Goal: Use online tool/utility: Utilize a website feature to perform a specific function

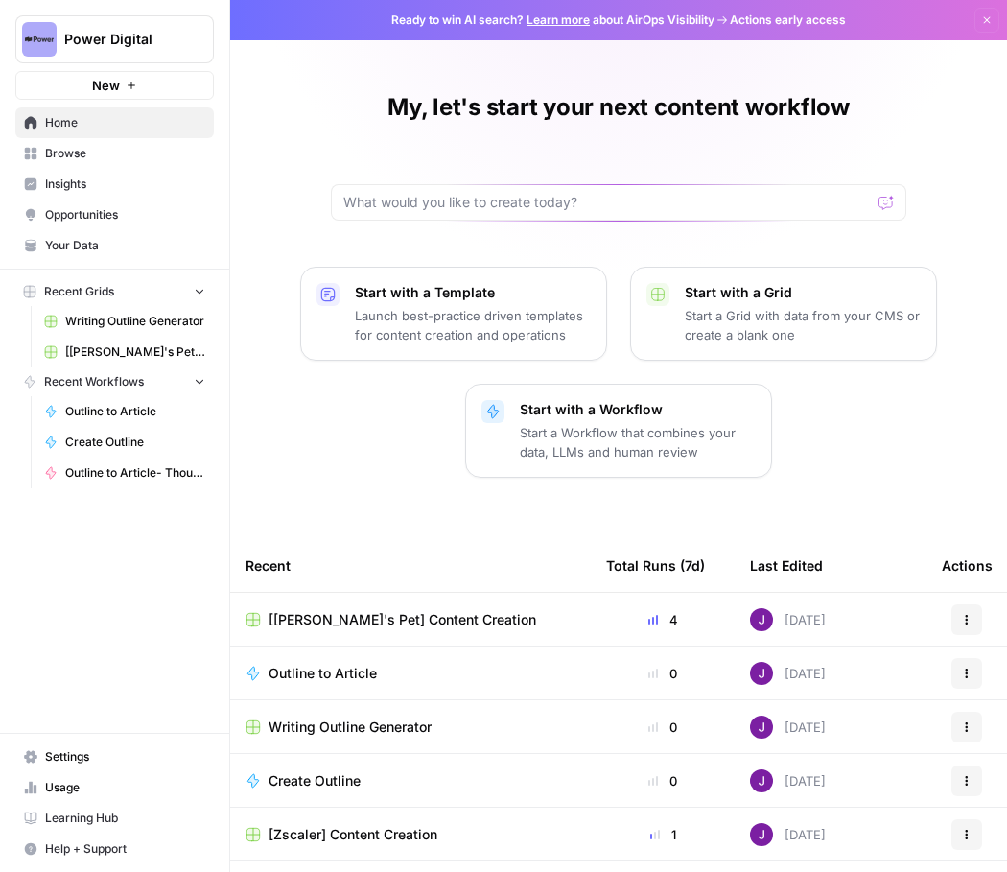
click at [69, 152] on span "Browse" at bounding box center [125, 153] width 160 height 17
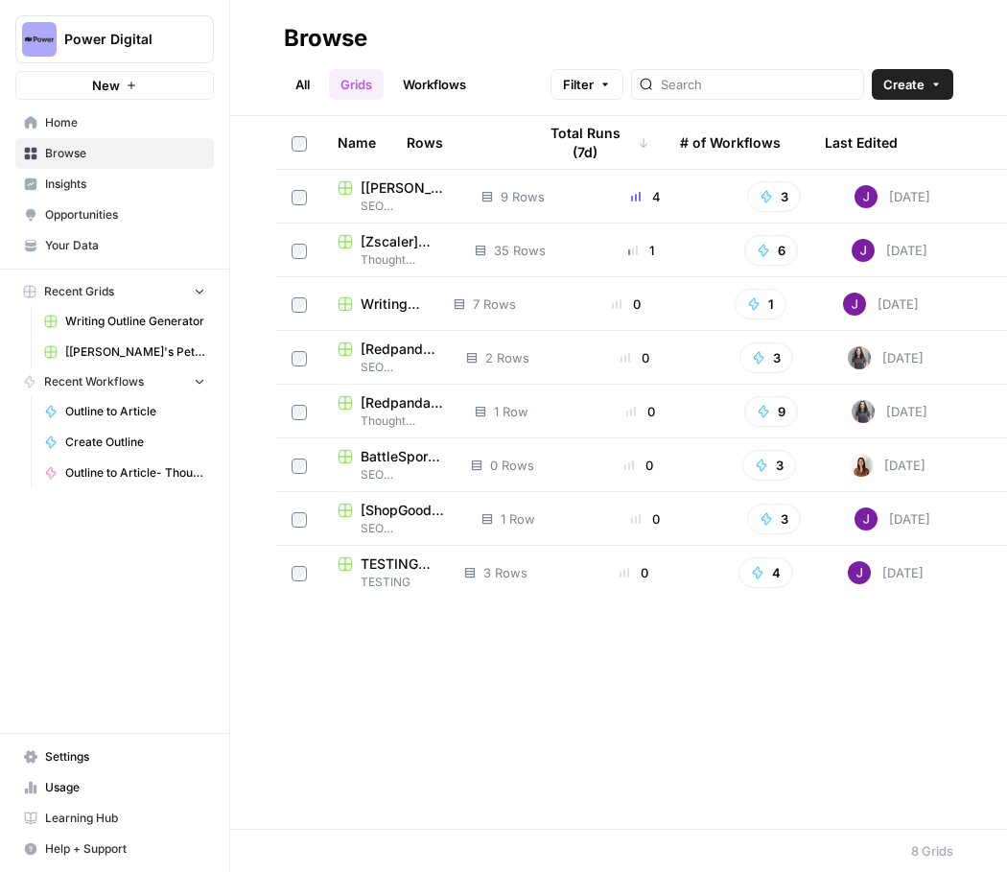
click at [70, 245] on span "Your Data" at bounding box center [125, 245] width 160 height 17
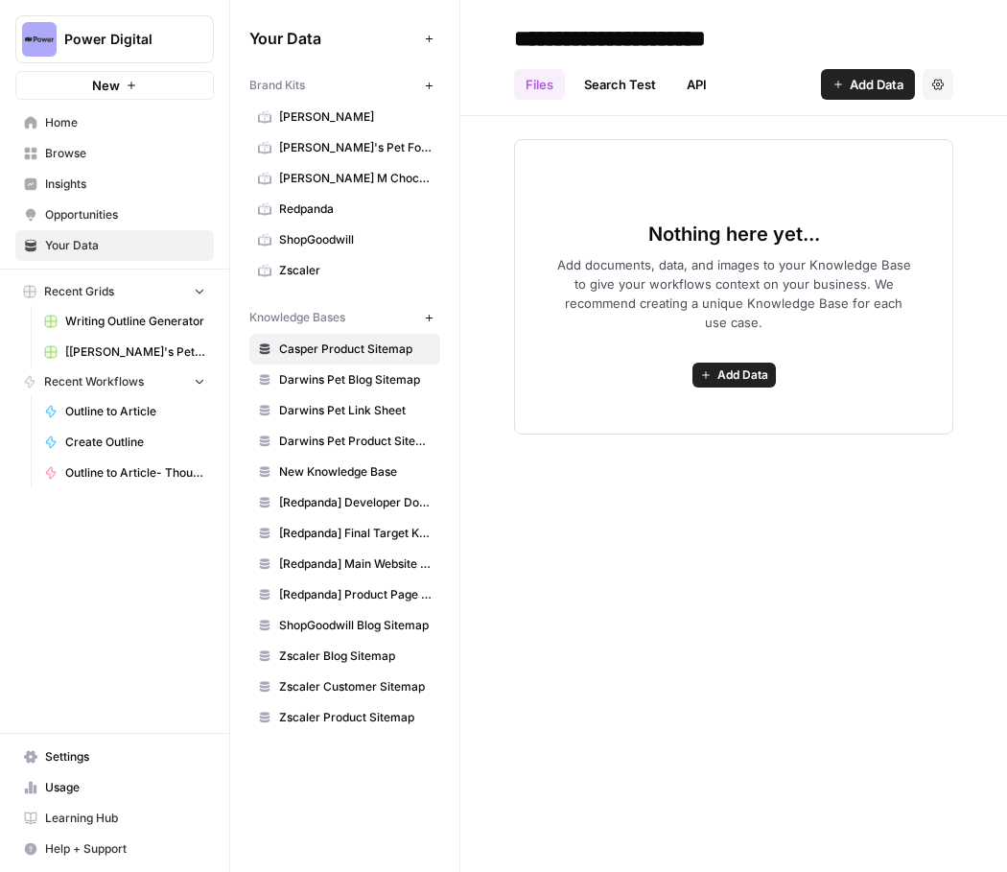
click at [99, 150] on span "Browse" at bounding box center [125, 153] width 160 height 17
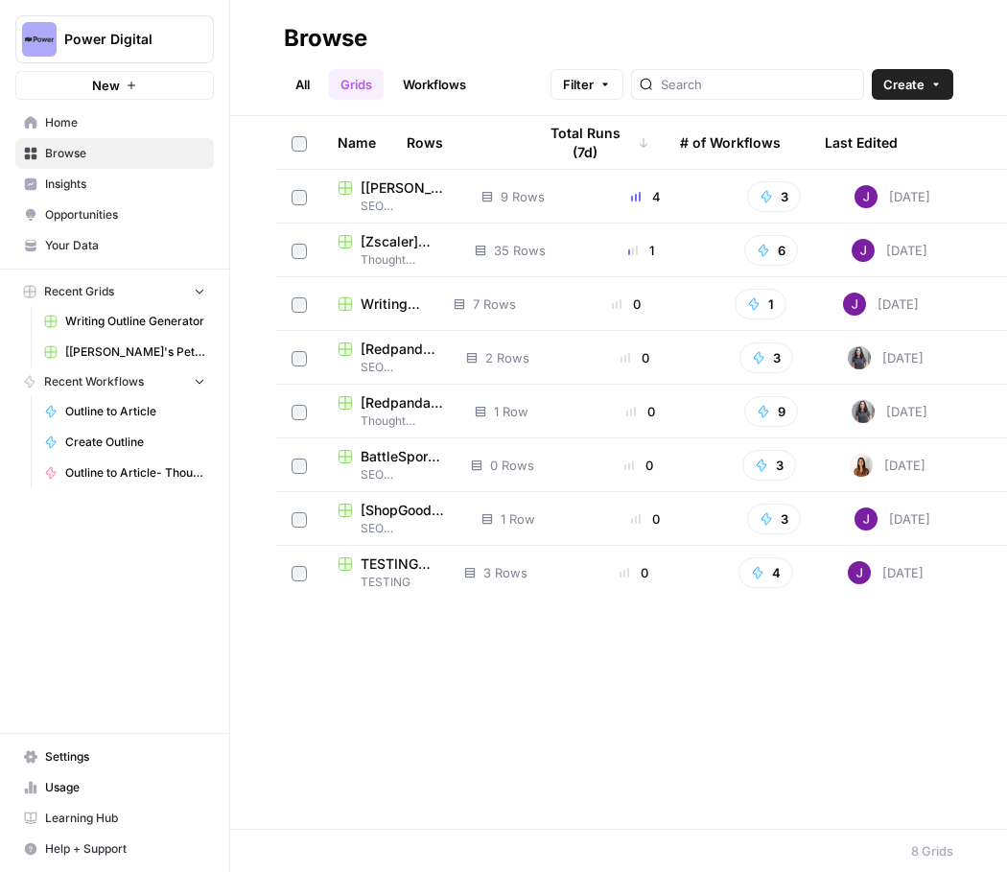
click at [385, 183] on span "[[PERSON_NAME]'s Pet] Content Creation" at bounding box center [406, 187] width 90 height 19
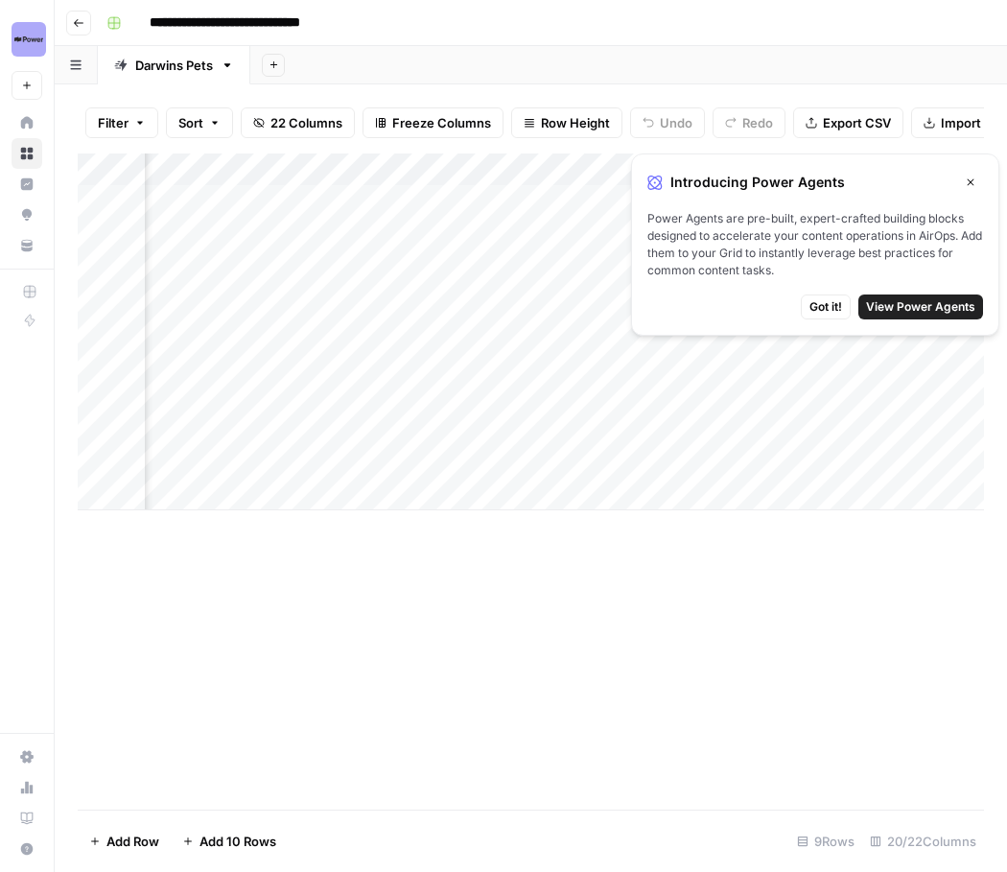
scroll to position [0, 1433]
click at [823, 307] on span "Got it!" at bounding box center [825, 306] width 33 height 17
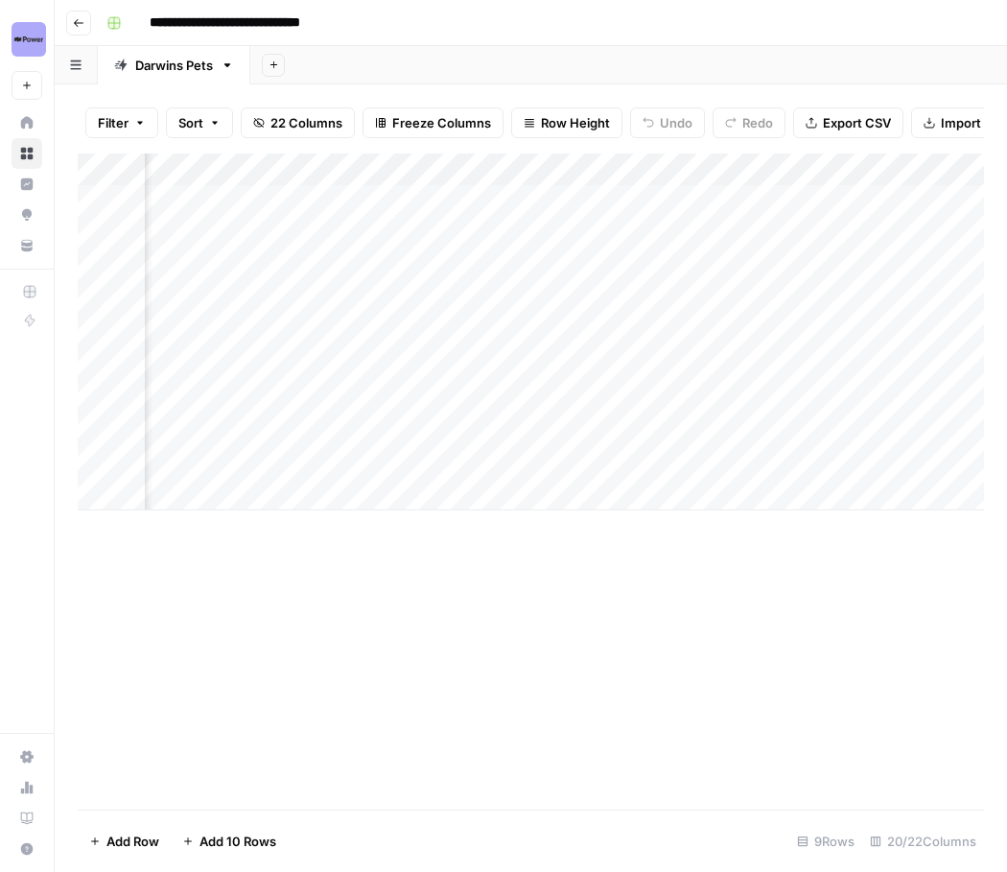
click at [970, 179] on div "Add Column" at bounding box center [531, 331] width 906 height 357
click at [647, 489] on div "Add Column" at bounding box center [531, 331] width 906 height 357
click at [260, 175] on div "Add Column" at bounding box center [531, 347] width 906 height 389
click at [319, 435] on div "Add Column" at bounding box center [531, 347] width 906 height 389
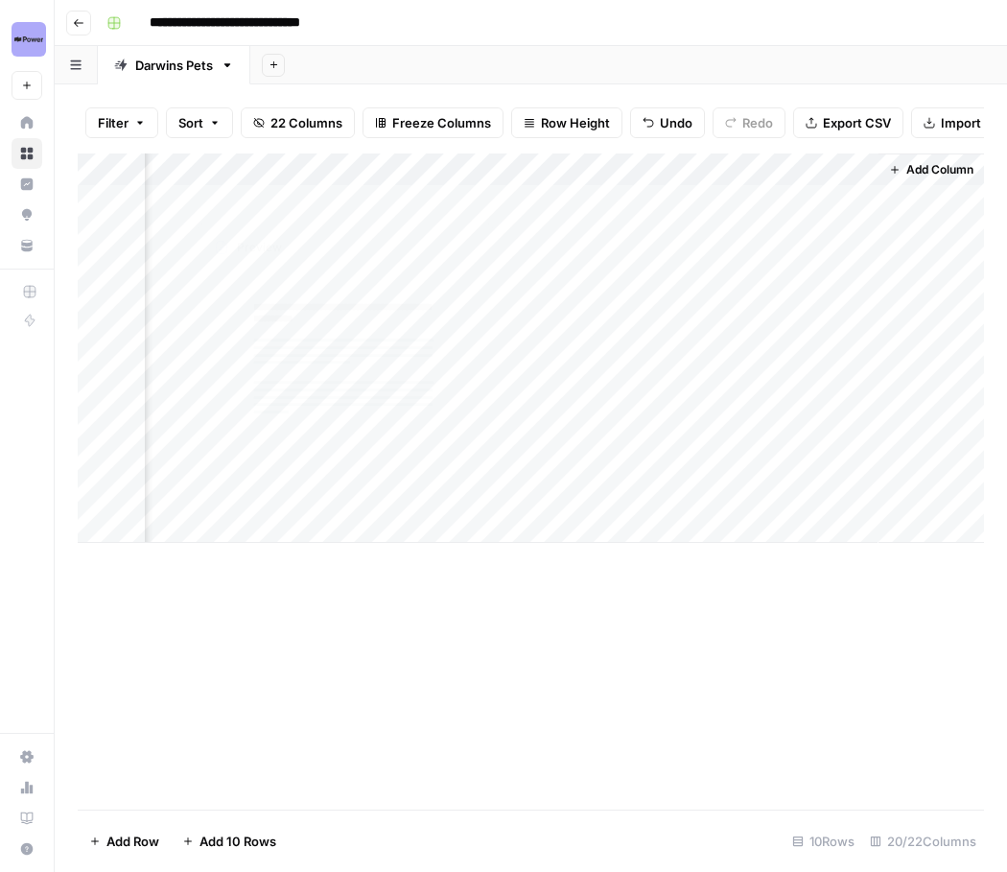
click at [311, 204] on div "Add Column" at bounding box center [531, 347] width 906 height 389
click at [309, 205] on div "Add Column" at bounding box center [531, 347] width 906 height 389
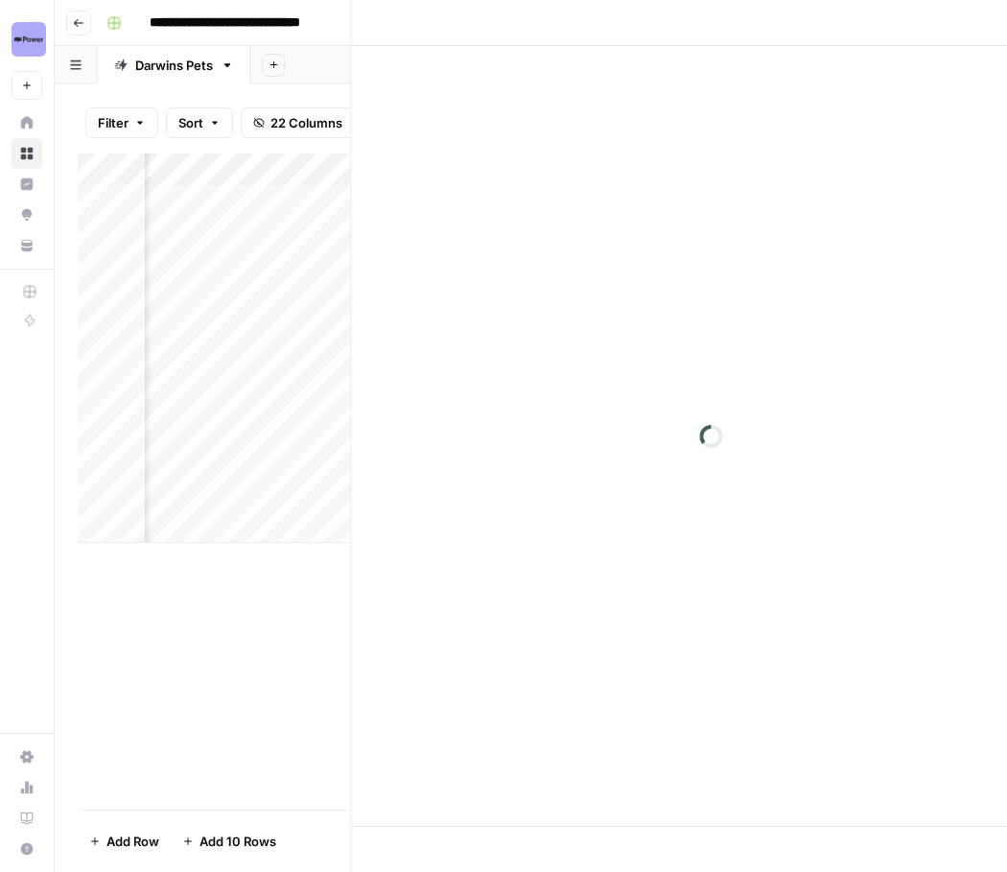
click at [309, 205] on div at bounding box center [272, 200] width 175 height 35
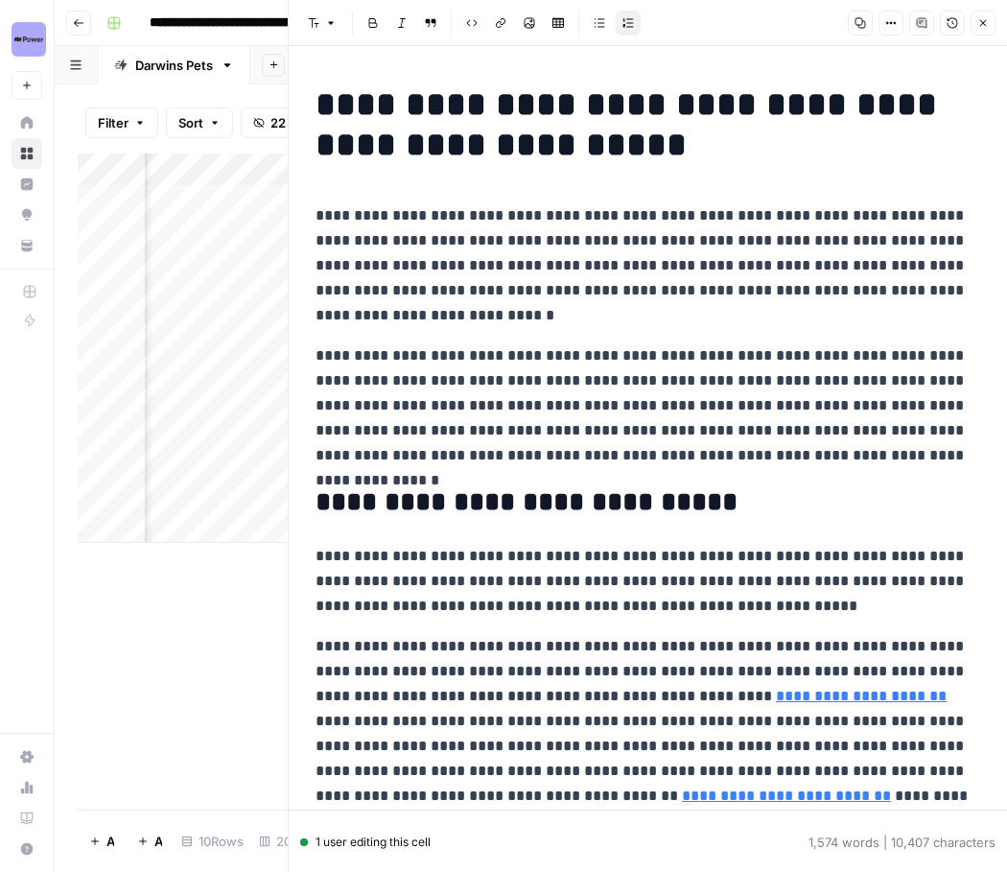
click at [891, 28] on icon "button" at bounding box center [891, 23] width 12 height 12
click at [958, 109] on h1 "**********" at bounding box center [647, 124] width 664 height 81
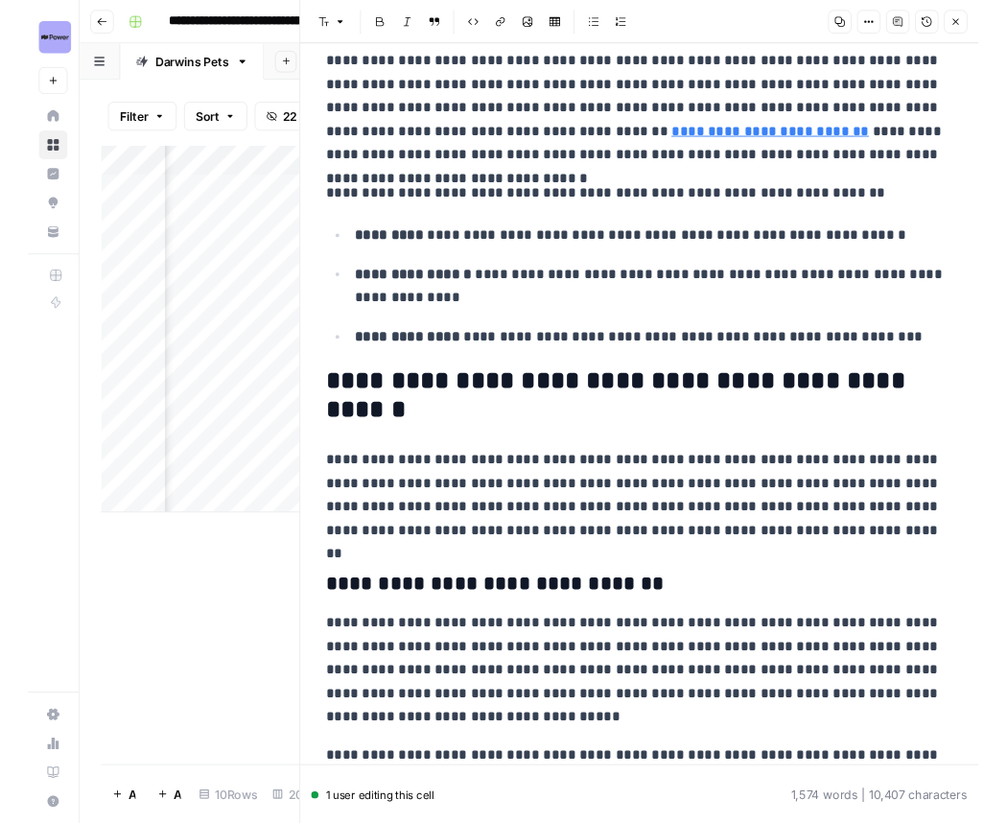
scroll to position [0, 0]
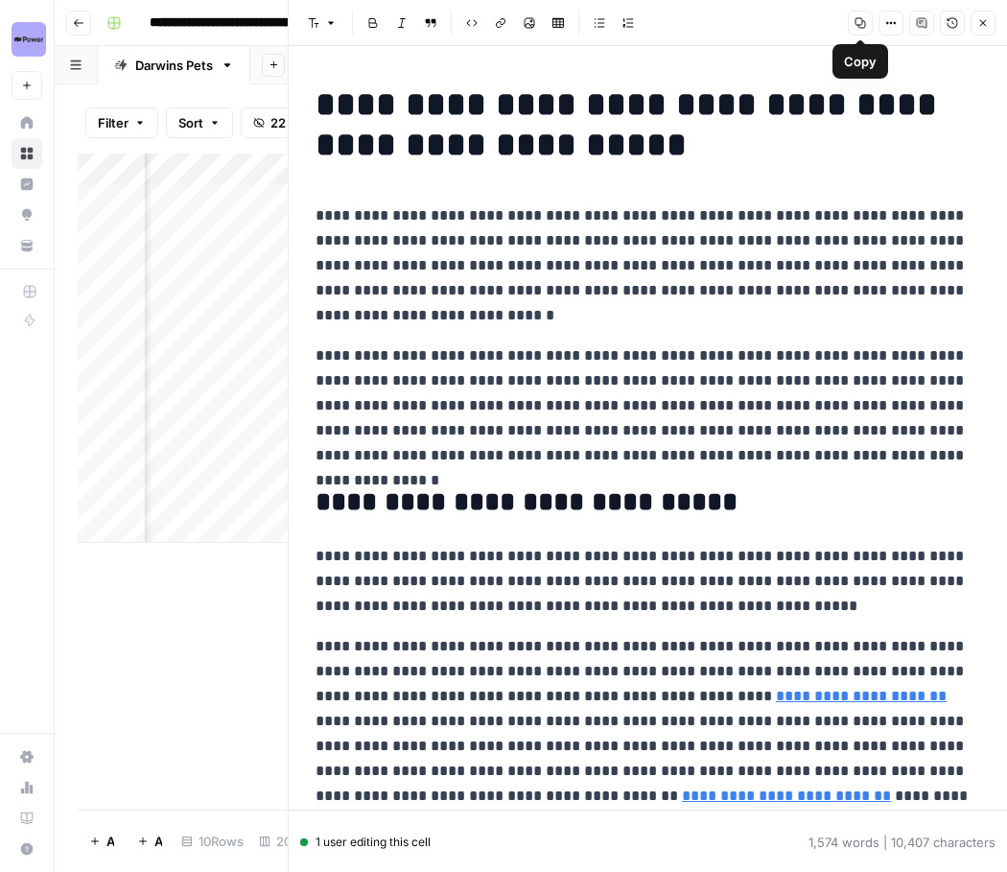
click at [862, 27] on icon "button" at bounding box center [860, 23] width 11 height 11
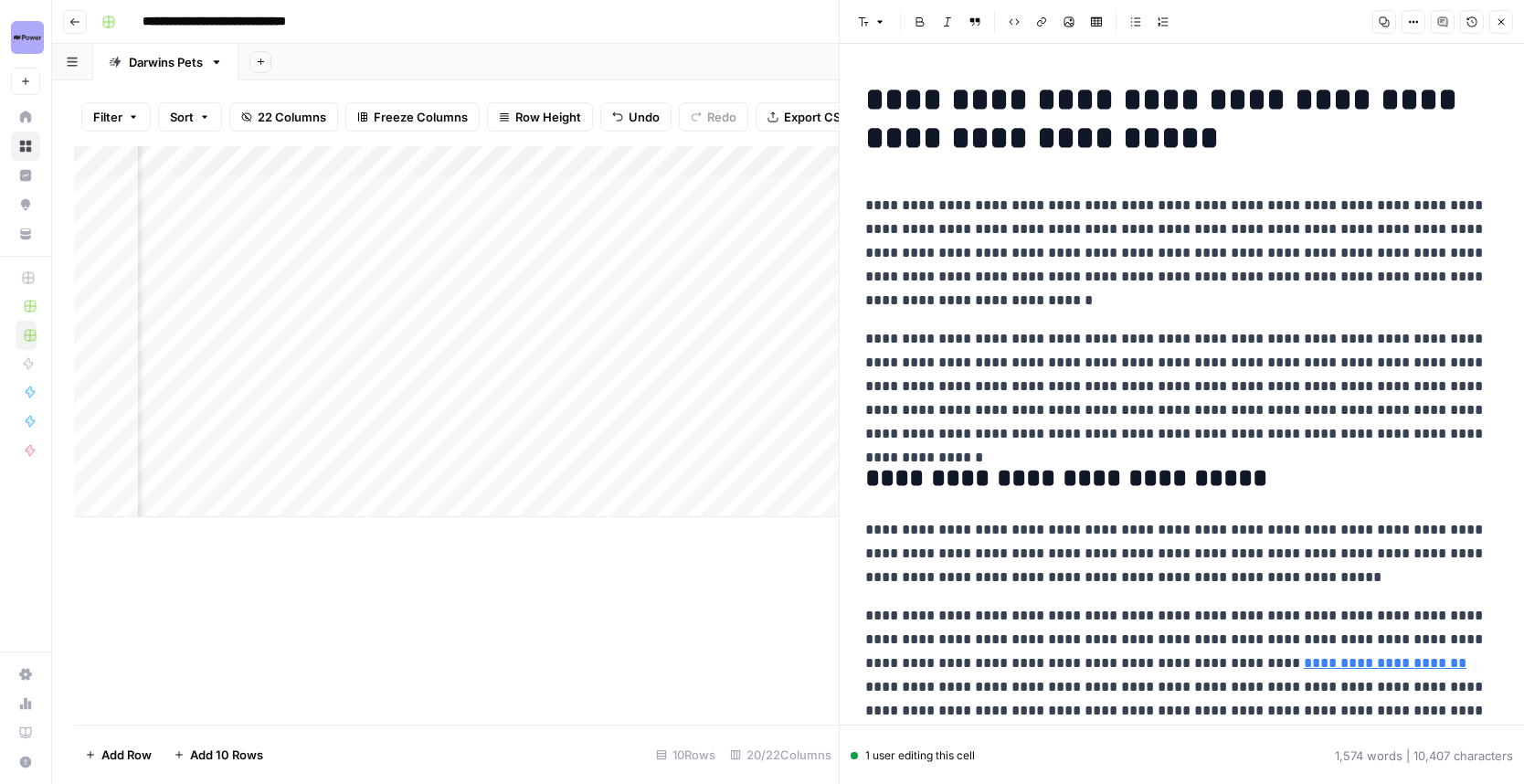
scroll to position [0, 2732]
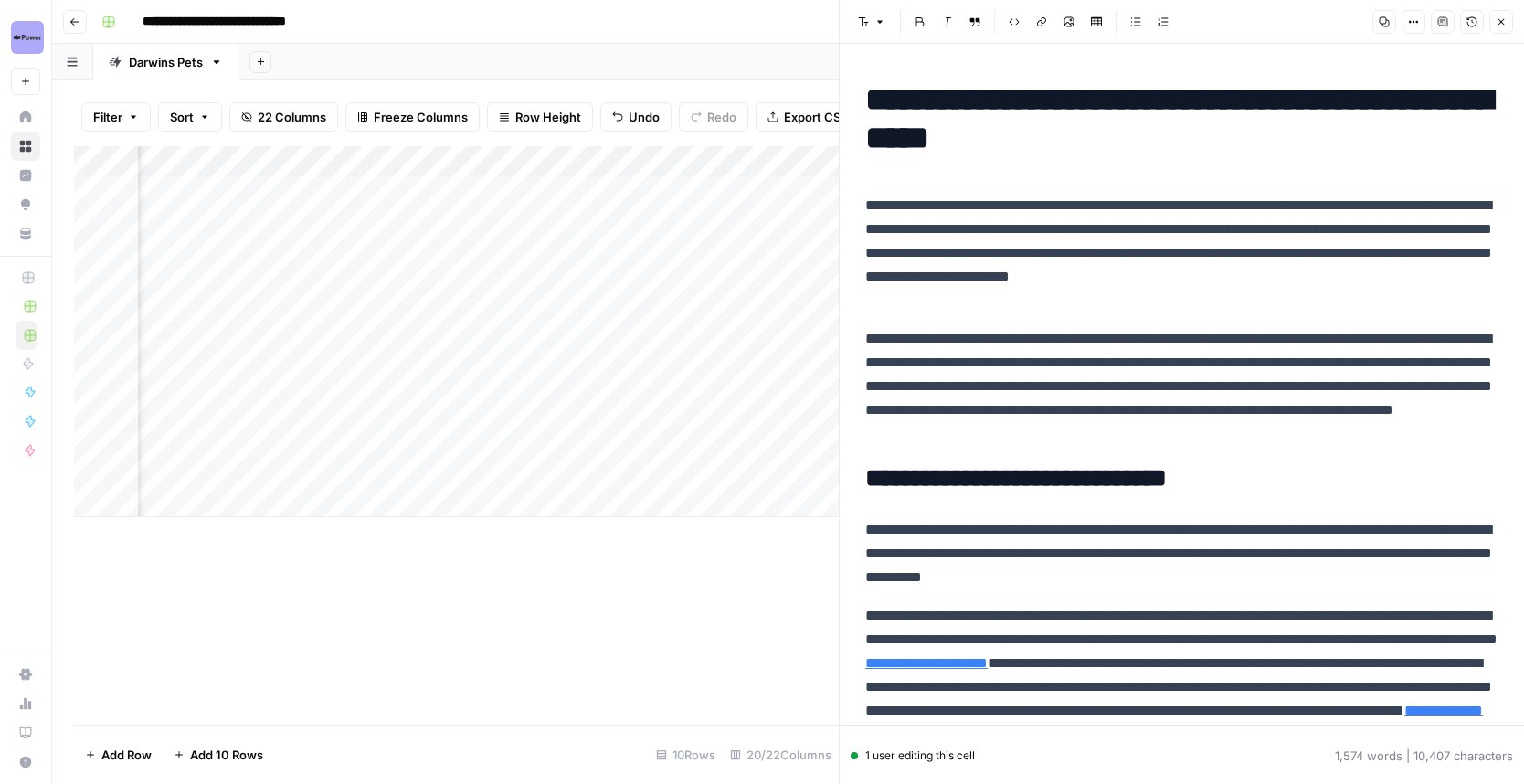
click at [340, 163] on div "Add Column" at bounding box center [457, 331] width 765 height 371
click at [392, 165] on div at bounding box center [369, 164] width 166 height 36
click at [480, 199] on div "Add Column" at bounding box center [457, 331] width 765 height 371
click at [403, 191] on div "Add Column" at bounding box center [457, 331] width 765 height 371
click at [1057, 268] on p "**********" at bounding box center [1182, 252] width 633 height 119
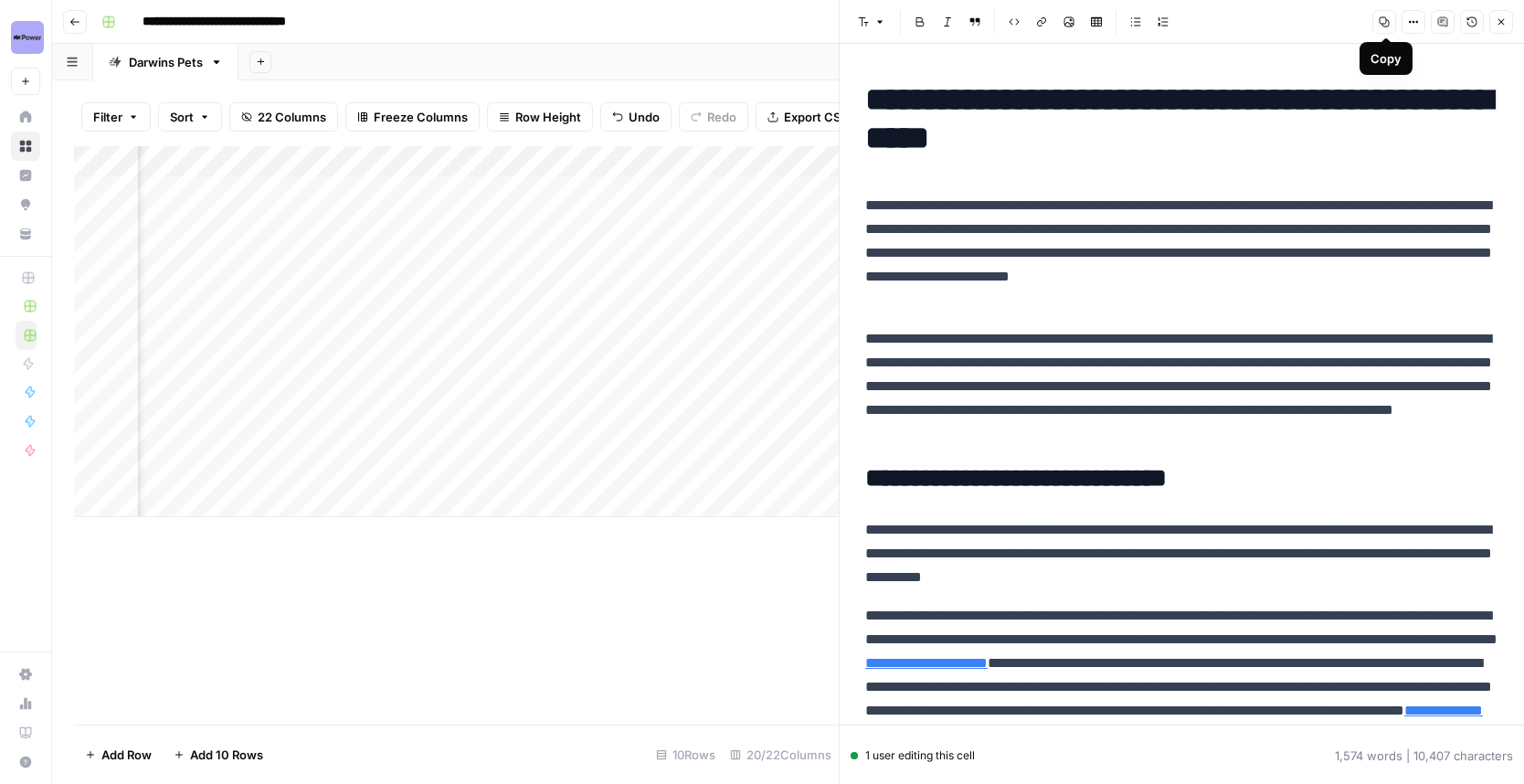
click at [1390, 27] on icon "button" at bounding box center [1385, 22] width 11 height 11
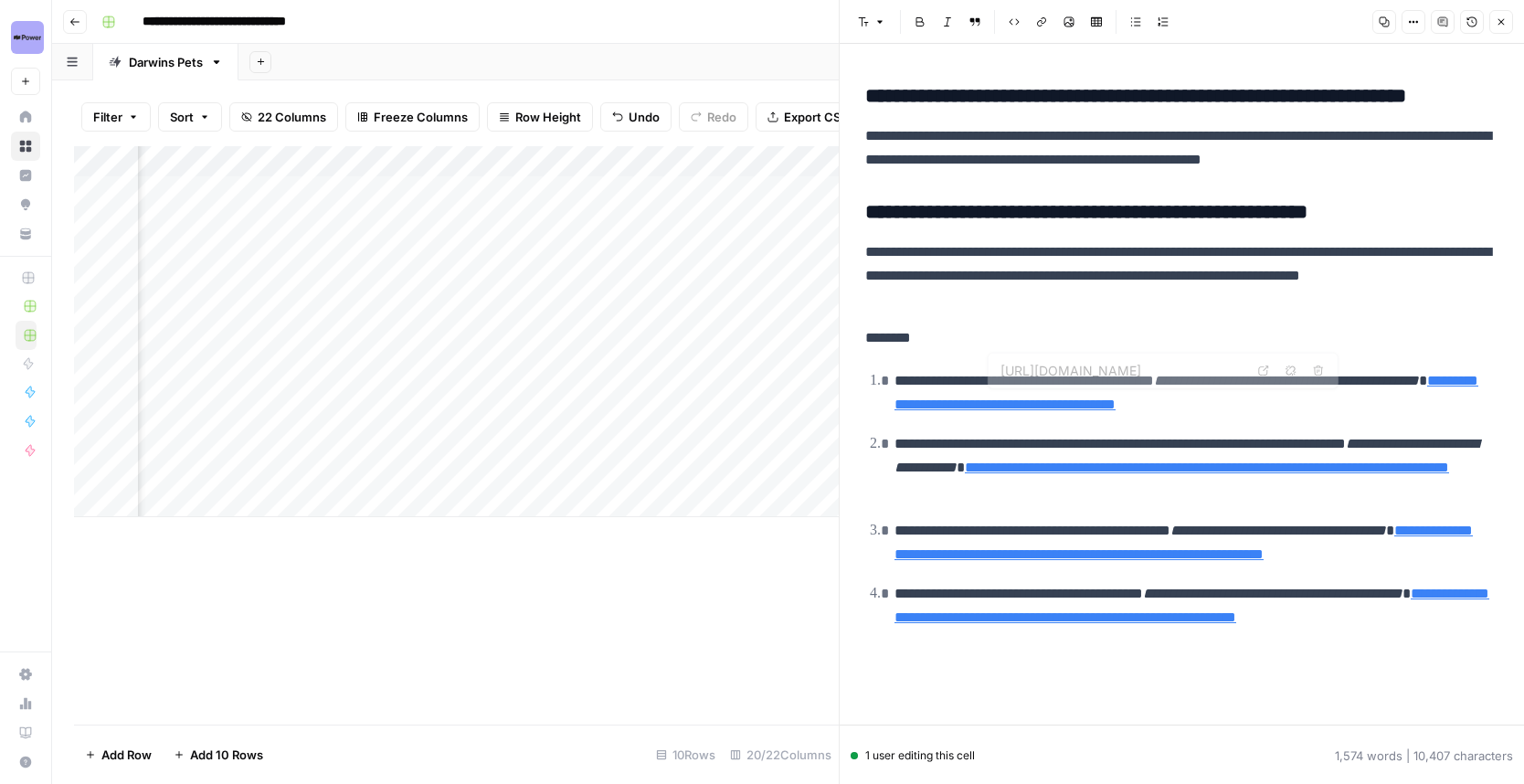
scroll to position [0, 0]
type input "[URL][DOMAIN_NAME]"
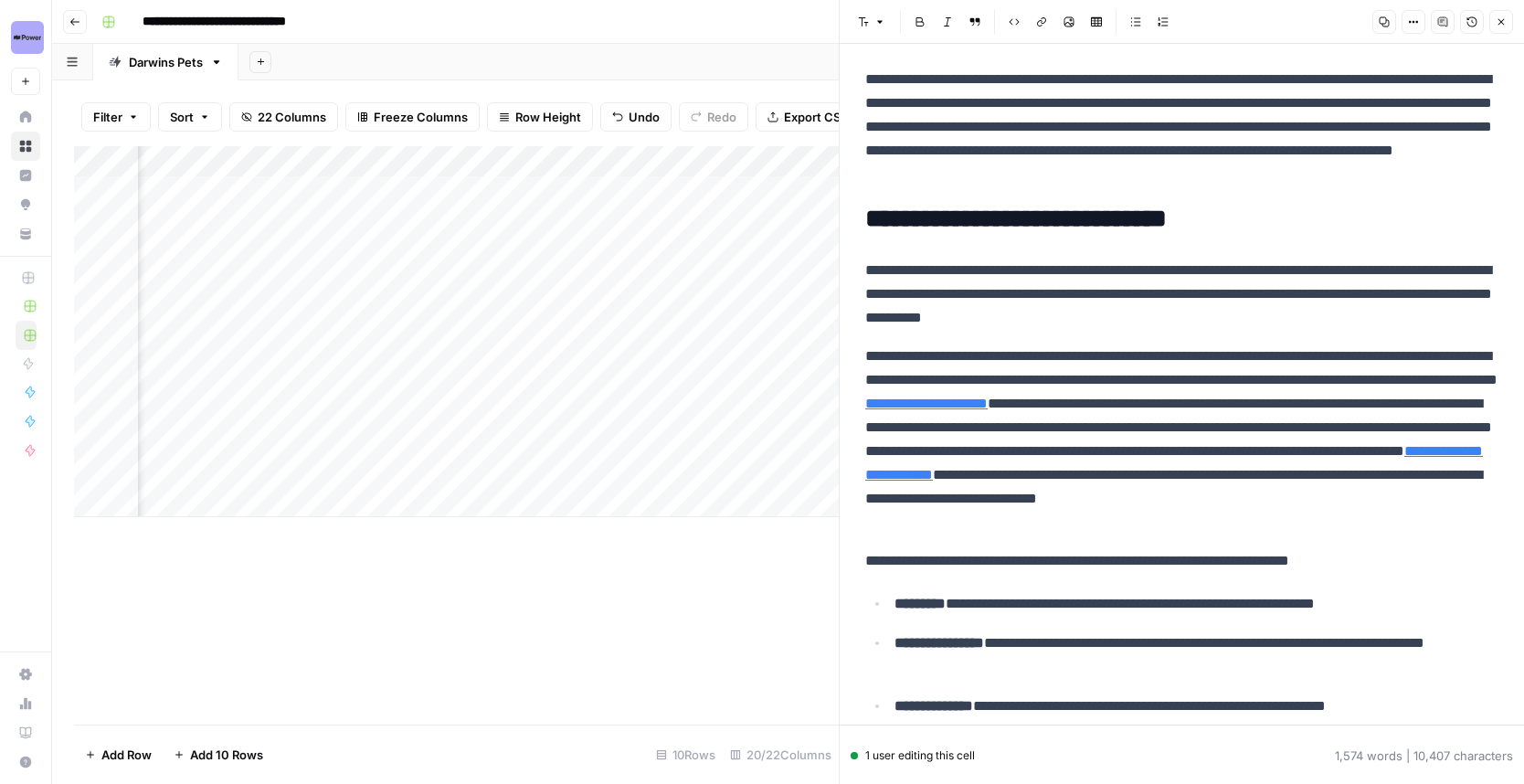
scroll to position [285, 0]
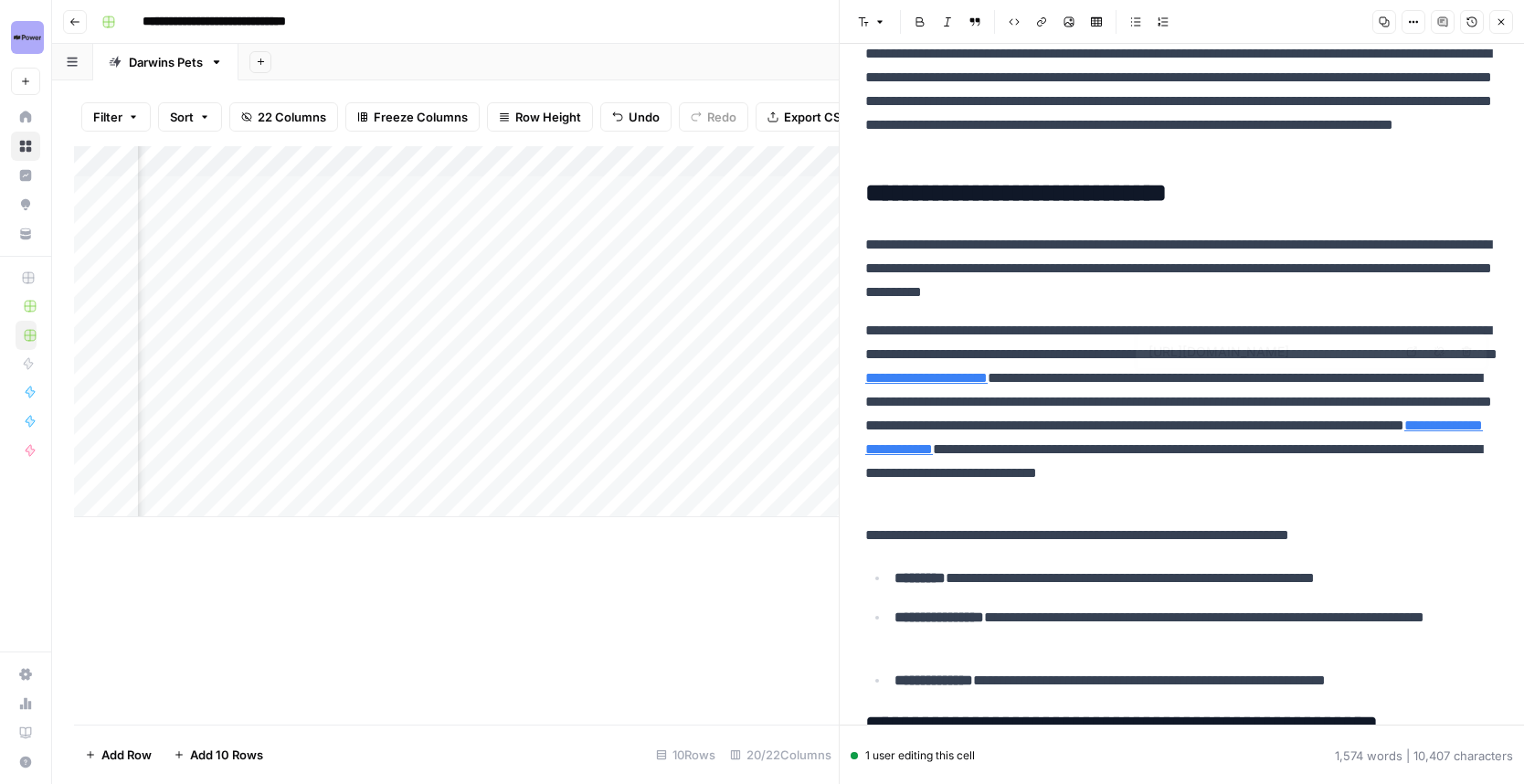
type input "[URL][DOMAIN_NAME][MEDICAL_DATA]"
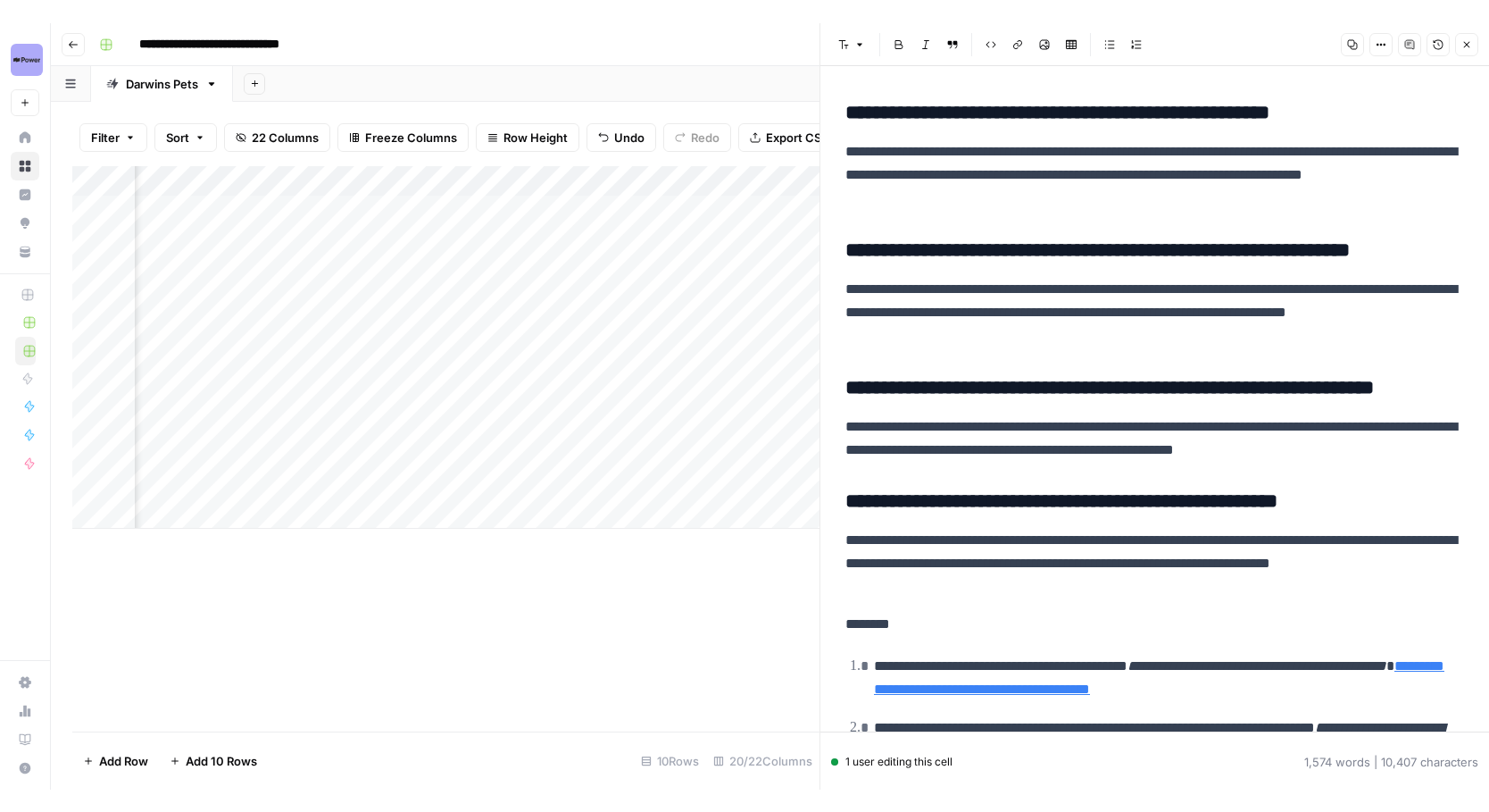
scroll to position [3775, 0]
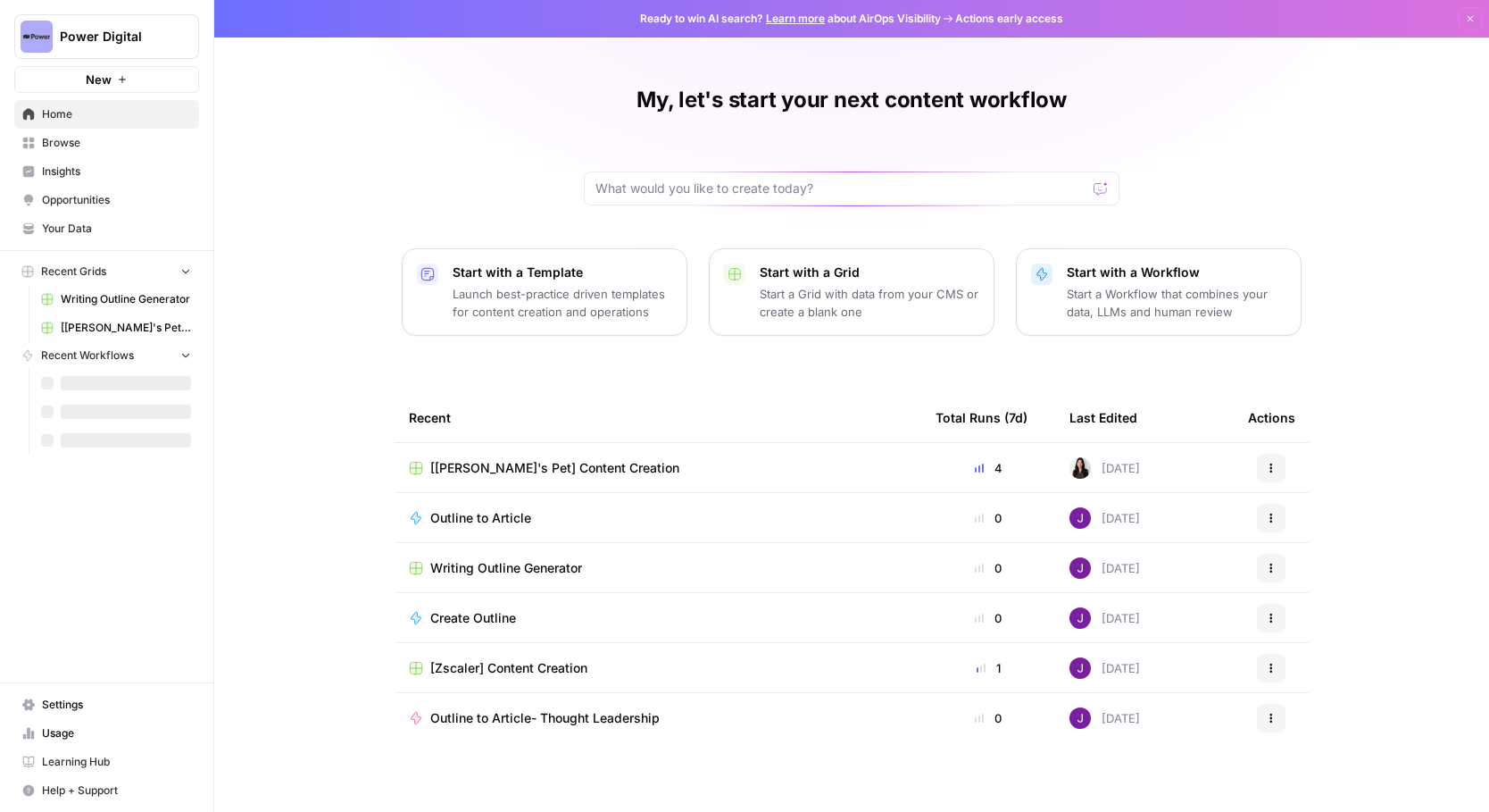
click at [126, 141] on span "Browse" at bounding box center [116, 142] width 149 height 16
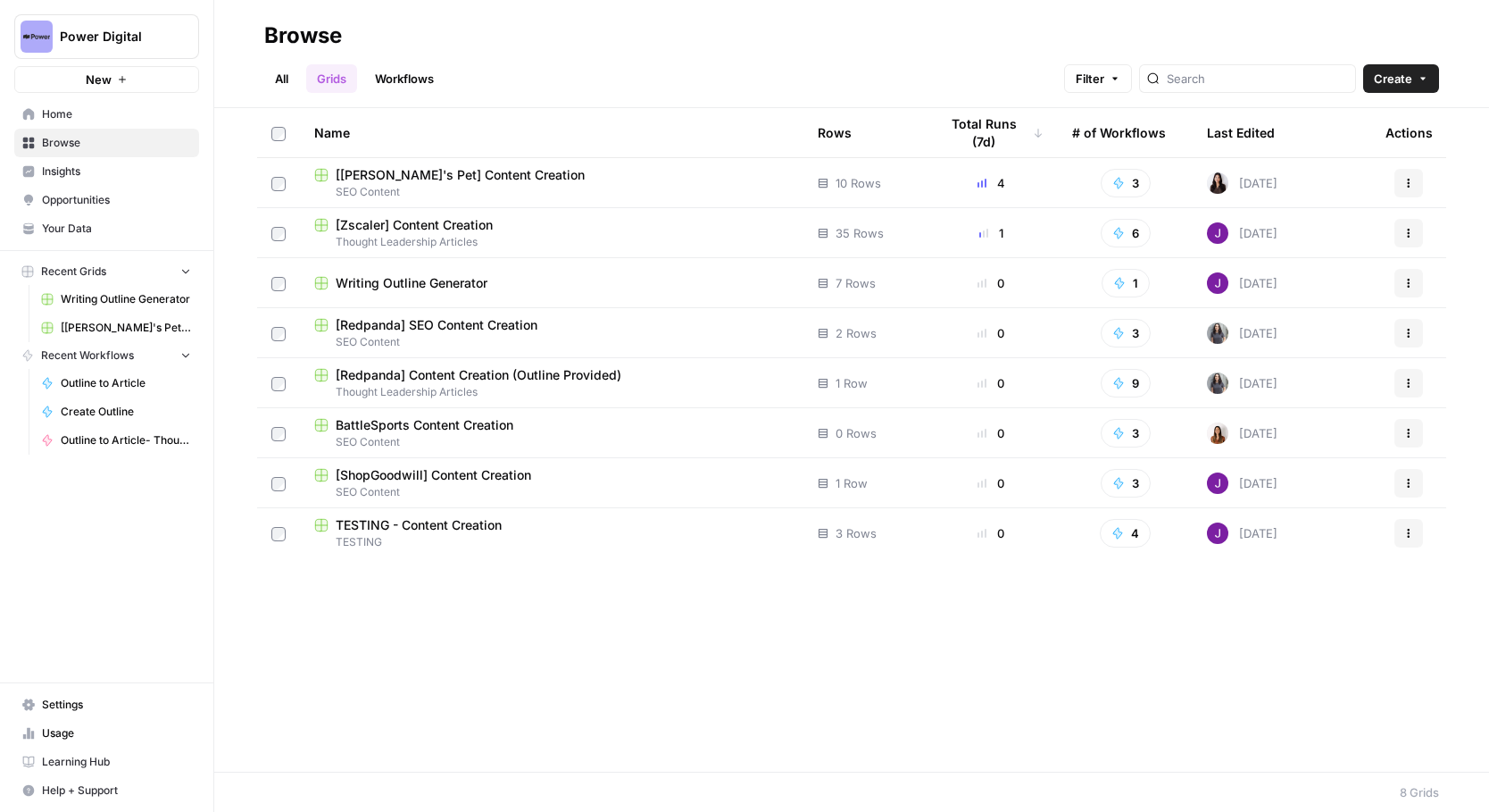
click at [272, 78] on link "All" at bounding box center [281, 78] width 34 height 29
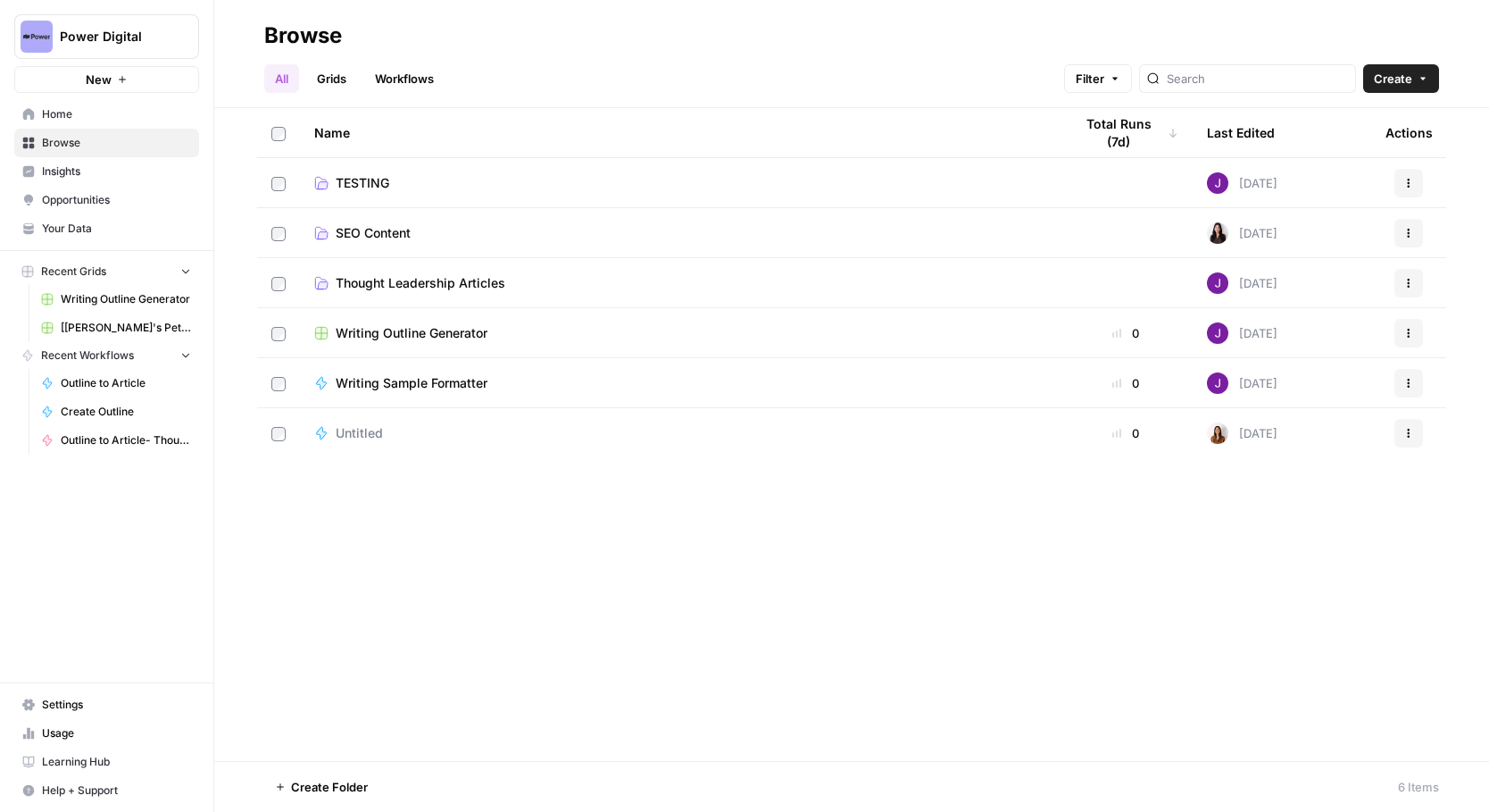
click at [521, 334] on div "Writing Outline Generator" at bounding box center [680, 332] width 730 height 18
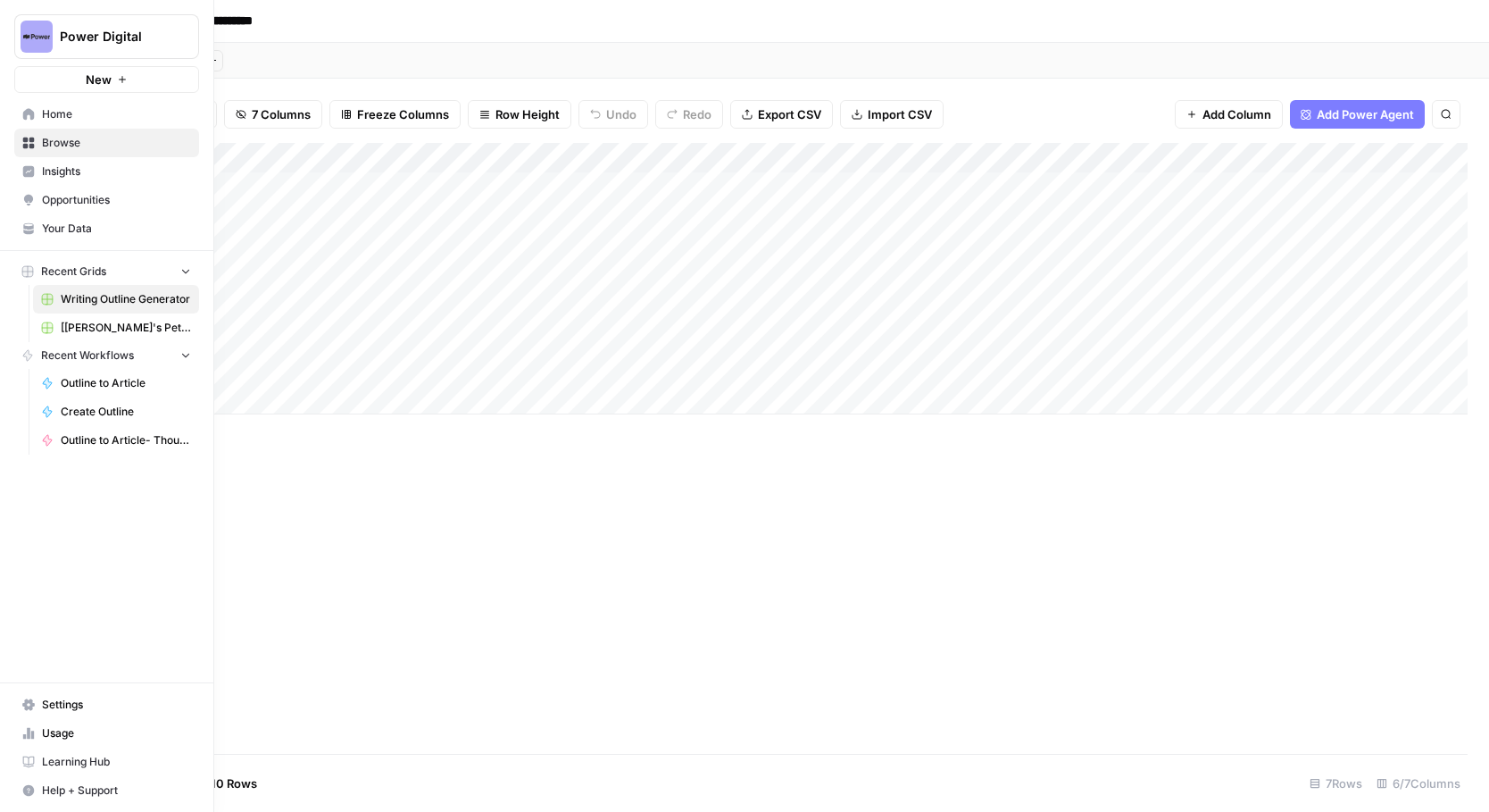
click at [28, 127] on link "Home" at bounding box center [106, 114] width 184 height 29
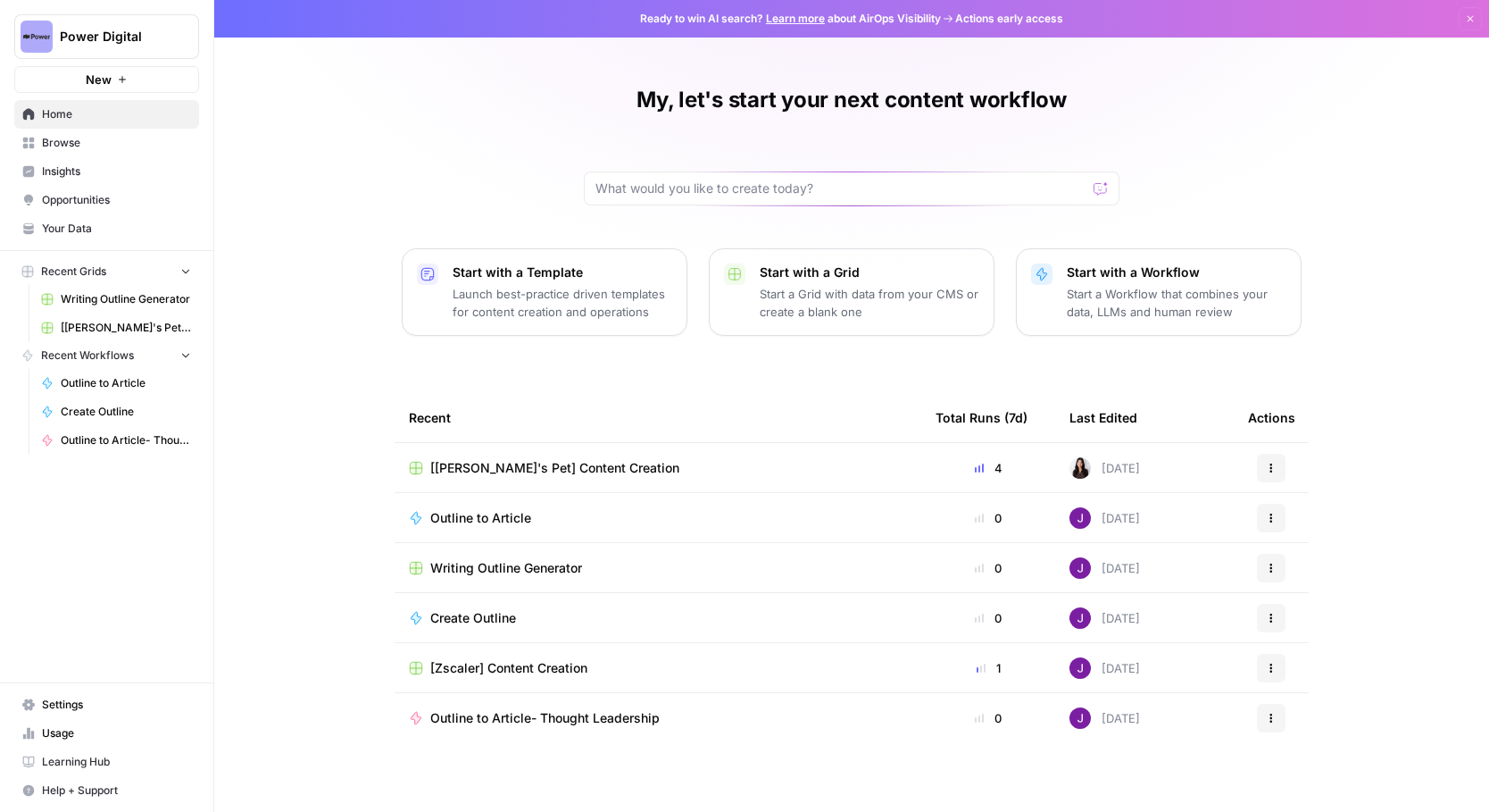
click at [144, 295] on span "Writing Outline Generator" at bounding box center [126, 299] width 130 height 16
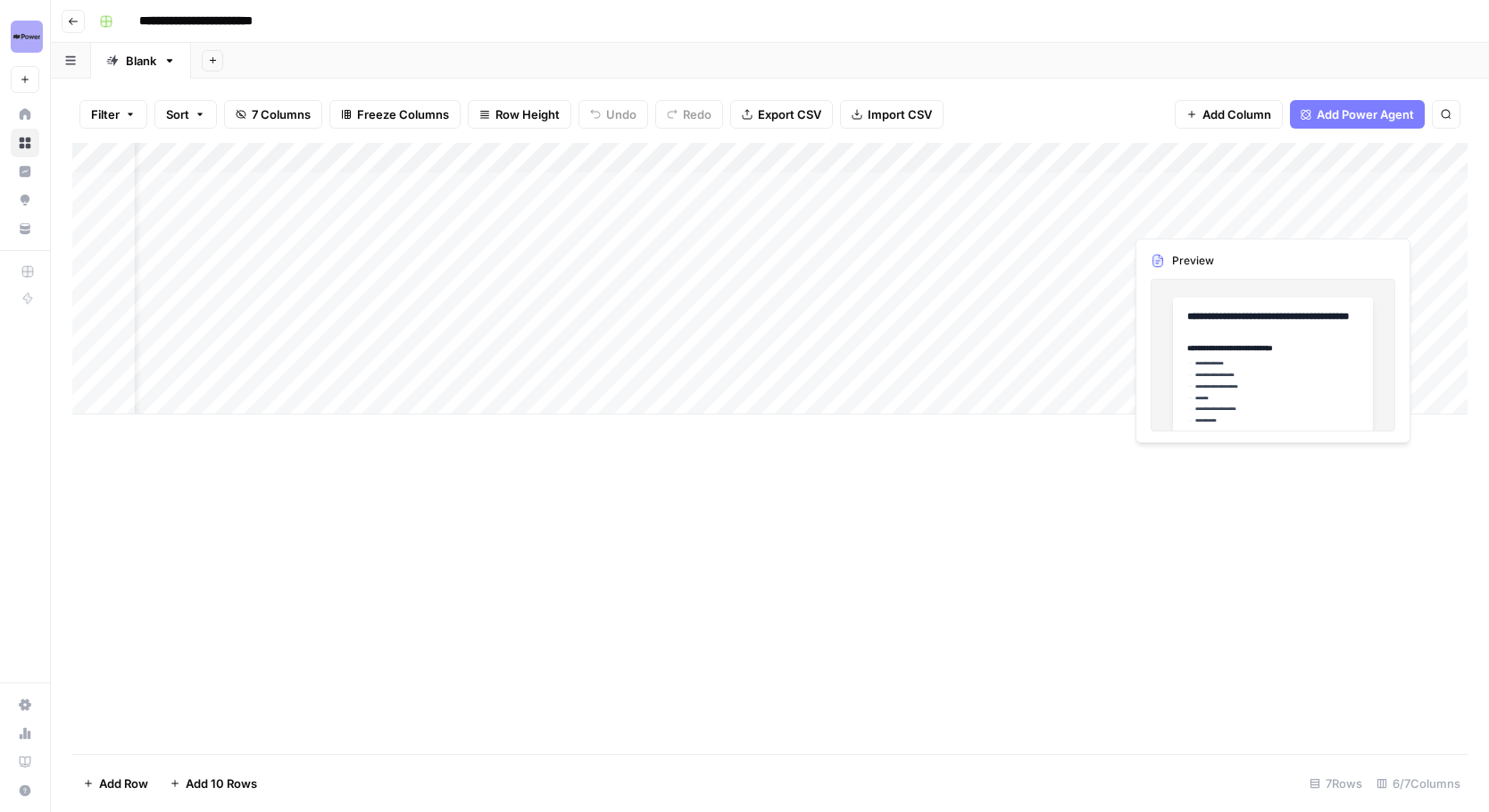
scroll to position [0, 213]
click at [1035, 160] on div "Add Column" at bounding box center [770, 277] width 1396 height 271
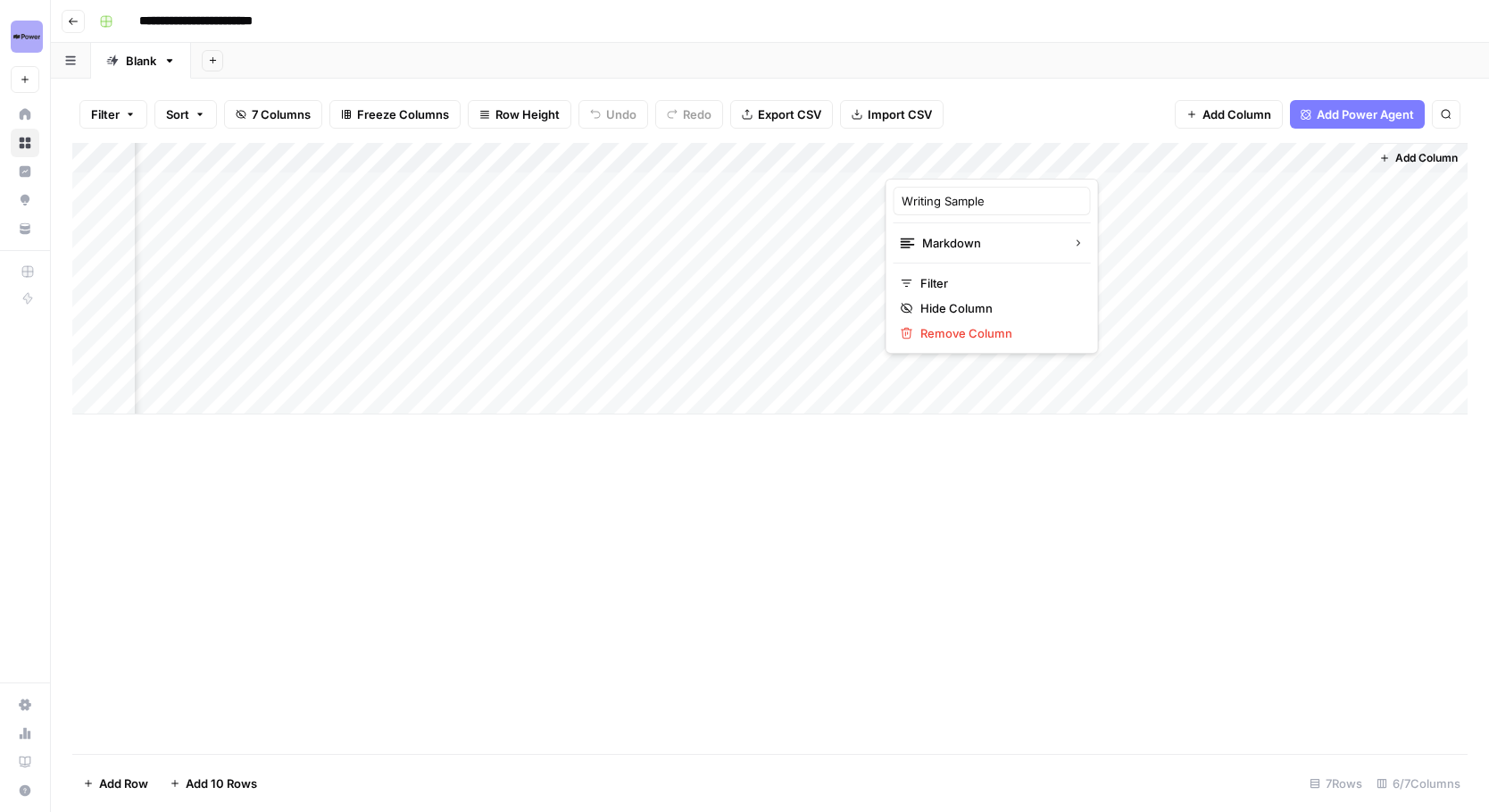
click at [1117, 178] on div "Add Column" at bounding box center [770, 277] width 1396 height 271
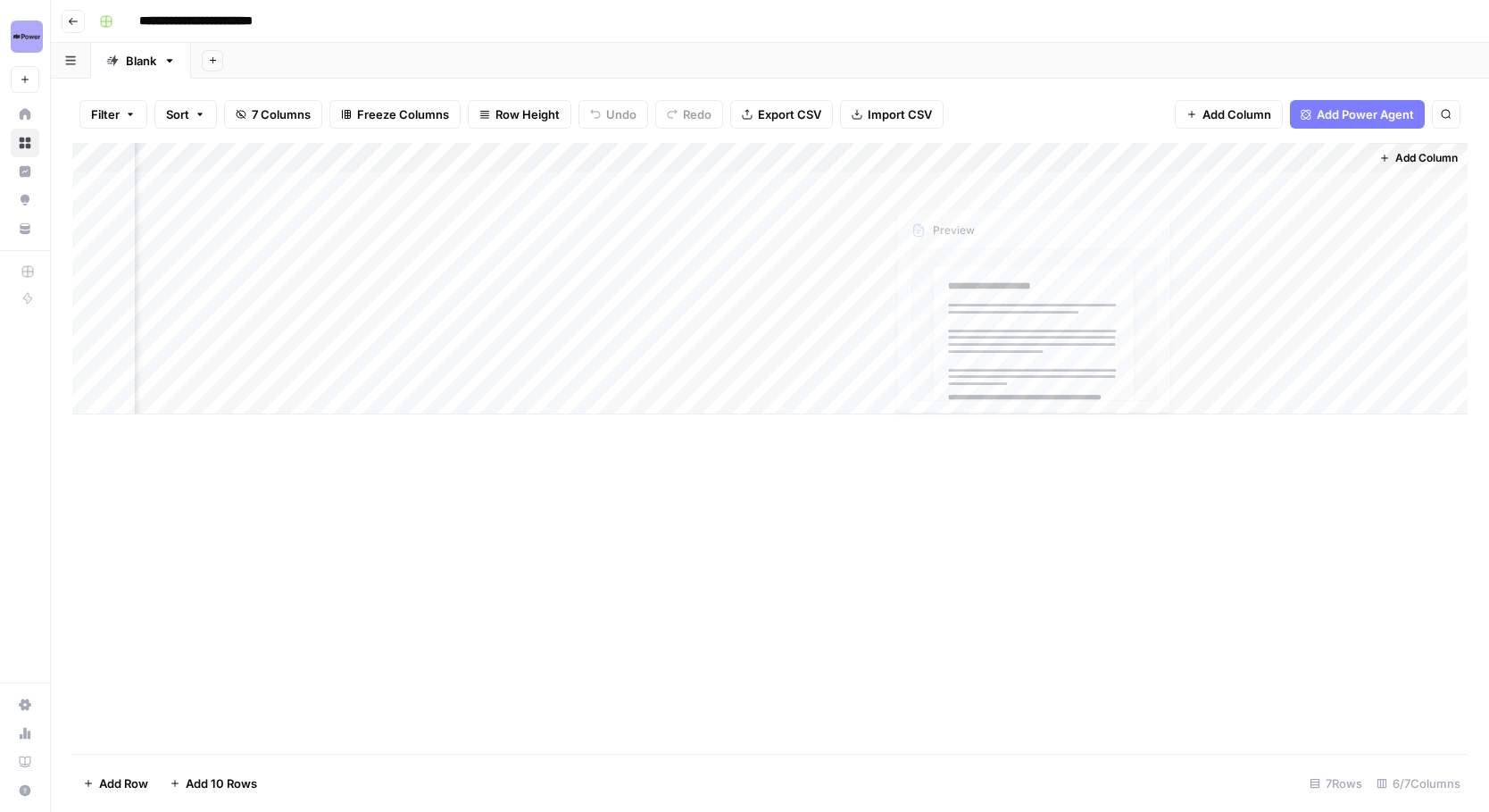
click at [1003, 184] on div "Add Column" at bounding box center [770, 277] width 1396 height 271
click at [1003, 186] on div "Add Column" at bounding box center [770, 277] width 1396 height 271
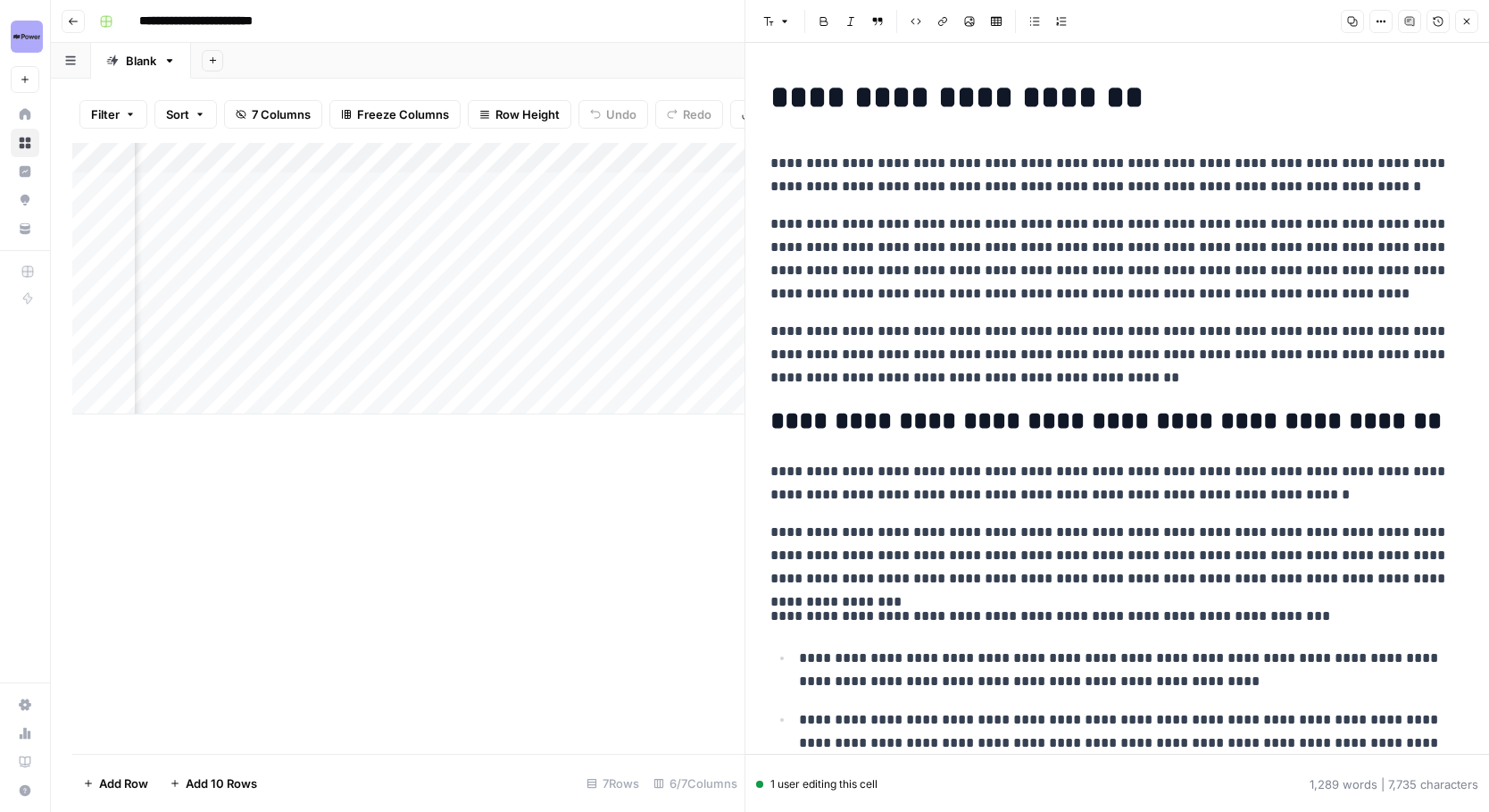
click at [1376, 23] on icon "button" at bounding box center [1382, 21] width 11 height 11
click at [1305, 196] on span "Code" at bounding box center [1328, 189] width 86 height 18
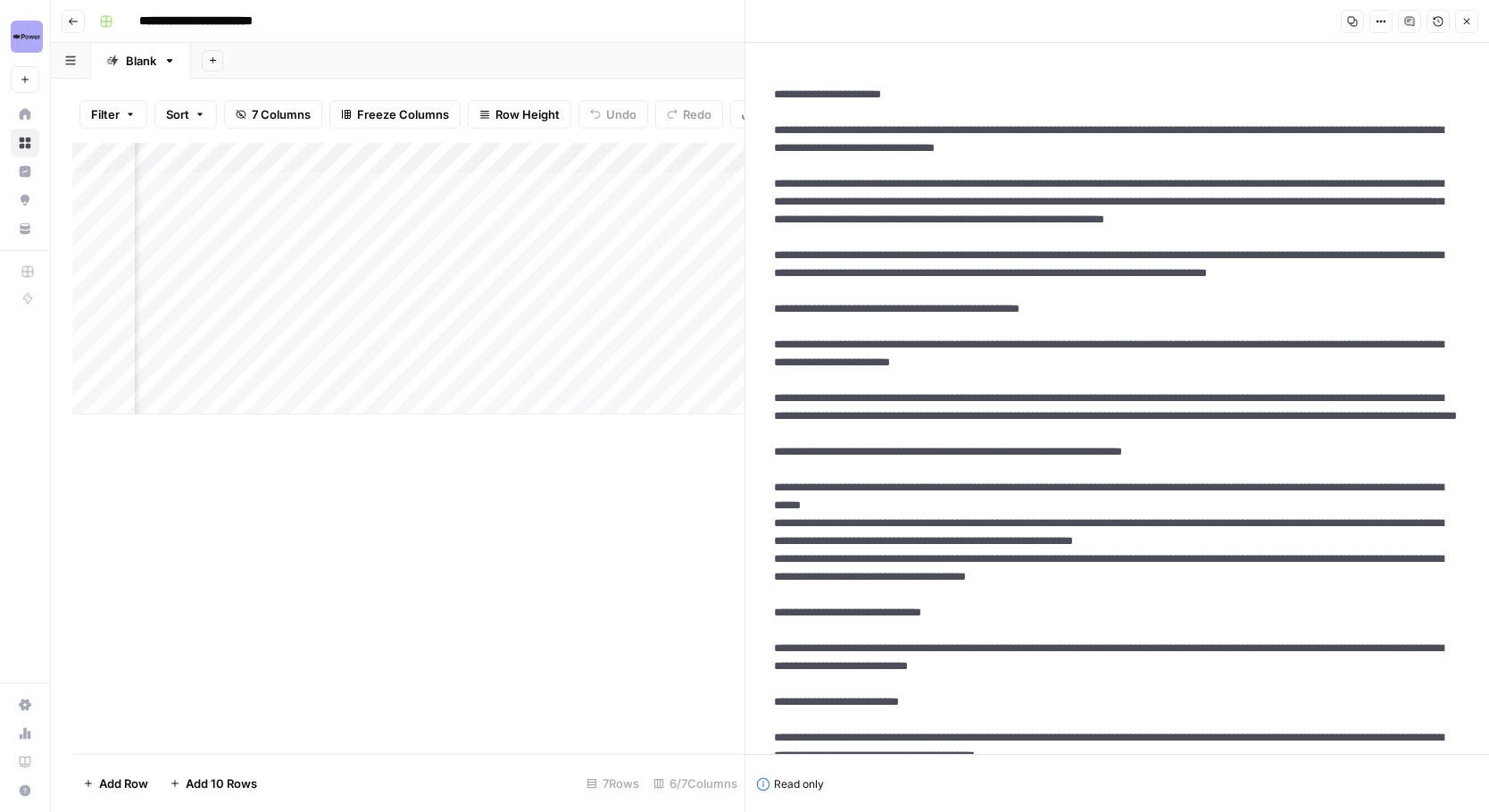
click at [1380, 23] on icon "button" at bounding box center [1382, 21] width 11 height 11
click at [1324, 67] on span "Copy Link" at bounding box center [1328, 61] width 86 height 18
click at [1380, 26] on icon "button" at bounding box center [1382, 21] width 11 height 11
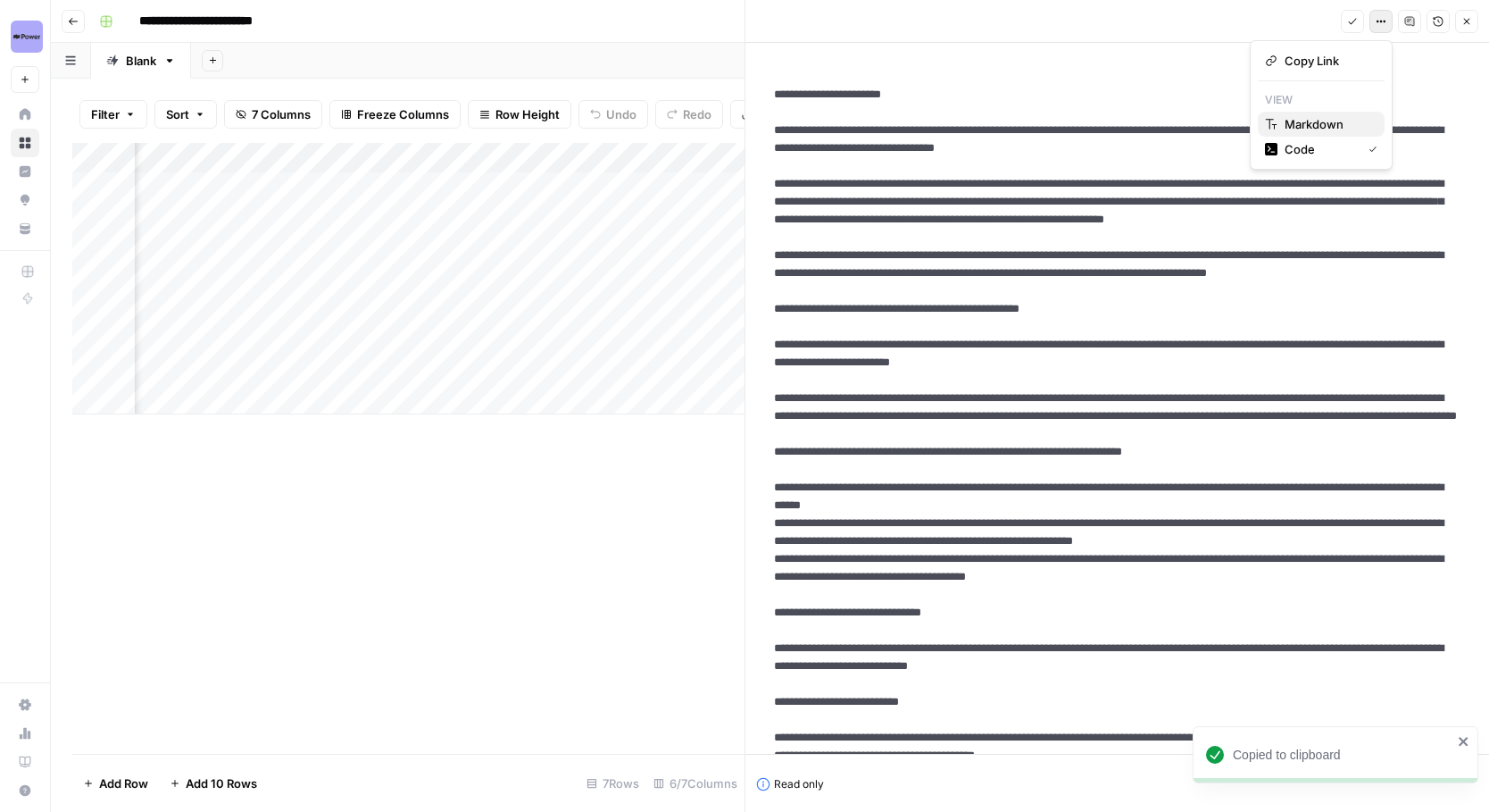
click at [1361, 129] on span "Markdown" at bounding box center [1328, 124] width 86 height 18
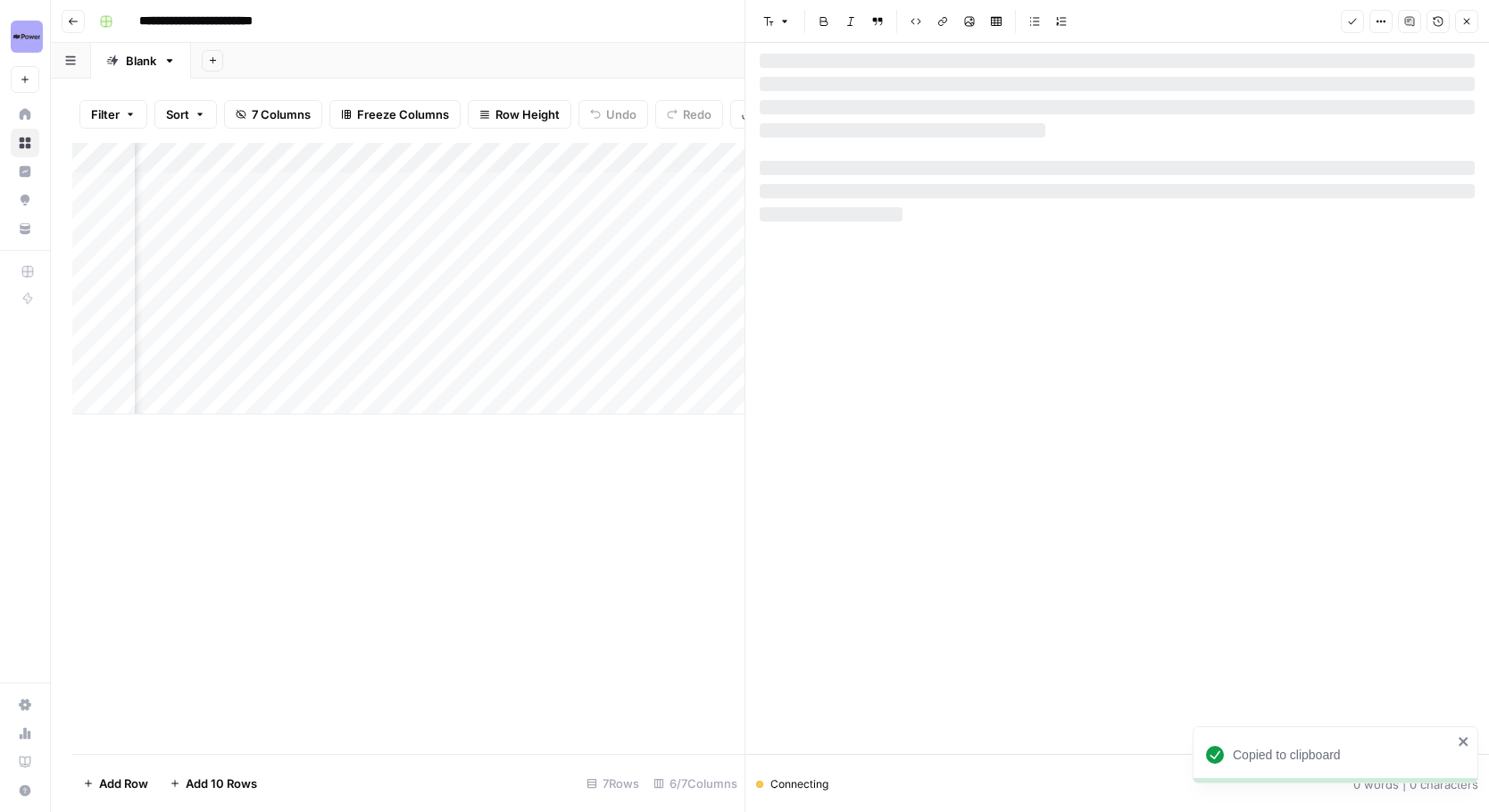
click at [1299, 230] on div at bounding box center [1117, 404] width 715 height 700
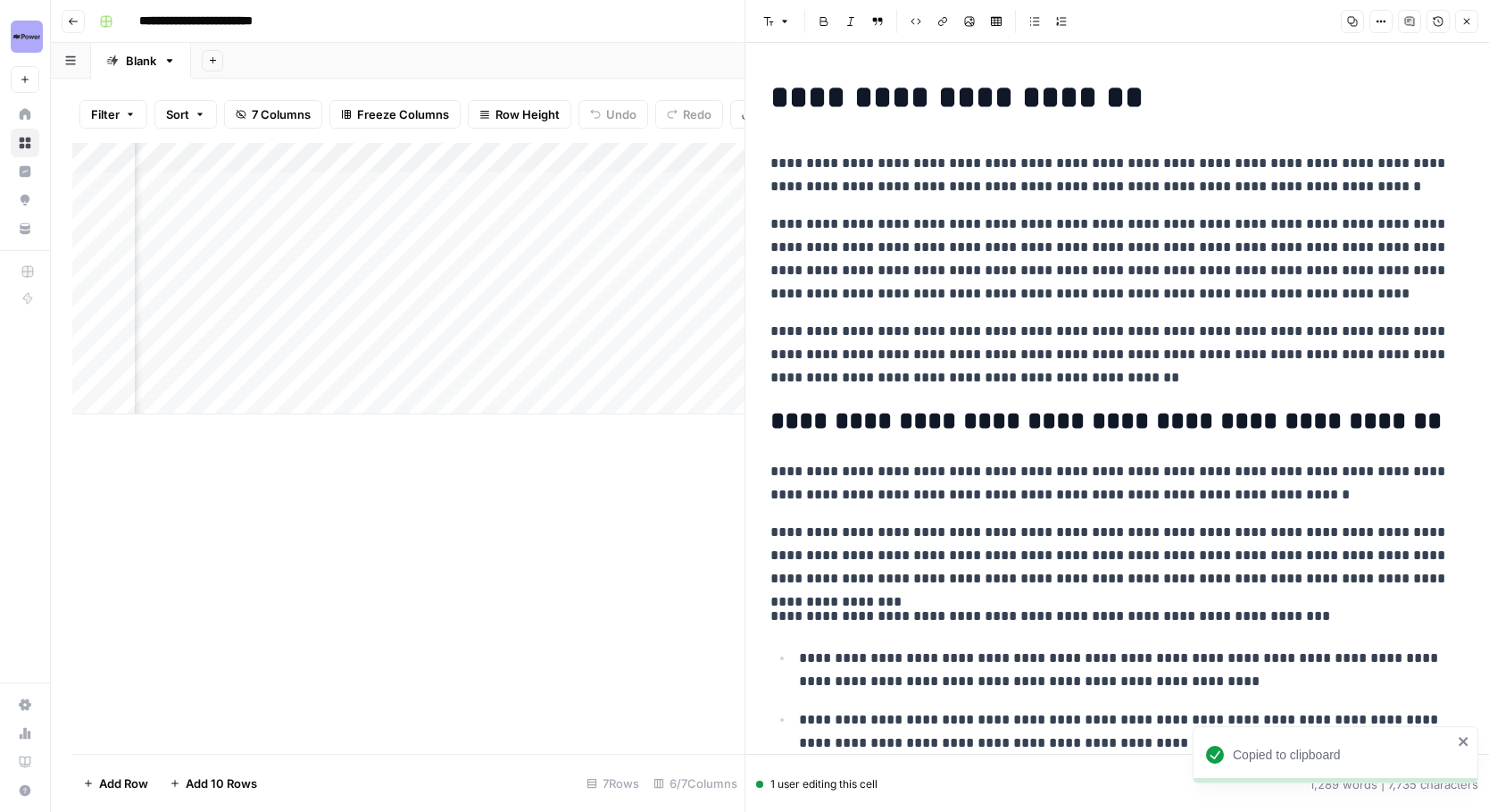
click at [1479, 29] on header "Font style Bold Italic Block quote Code block Link Image Insert Table Bulleted …" at bounding box center [1117, 21] width 744 height 43
click at [1465, 26] on icon "button" at bounding box center [1468, 21] width 11 height 11
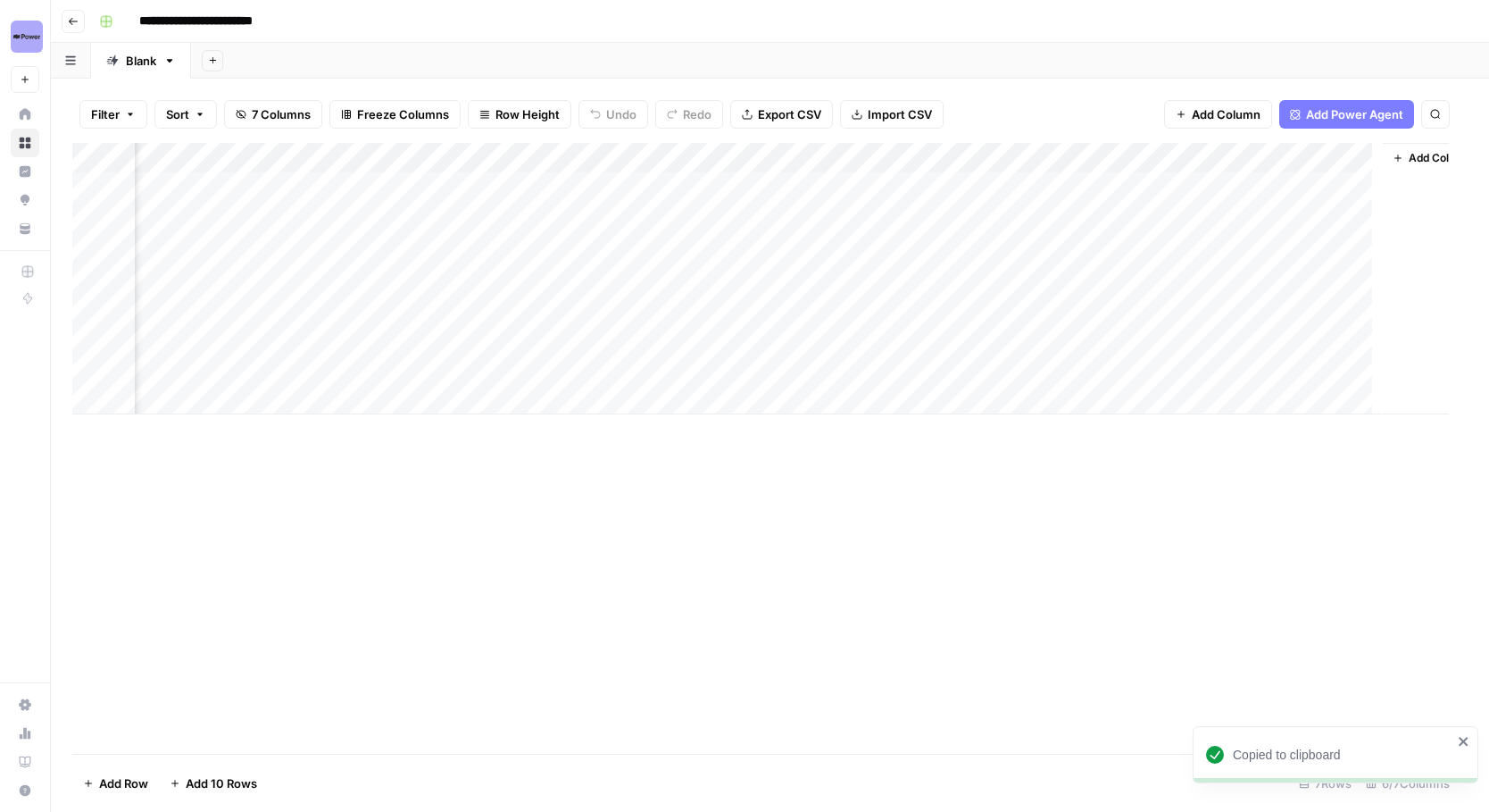
scroll to position [0, 192]
click at [735, 573] on div "Add Column" at bounding box center [765, 448] width 1385 height 611
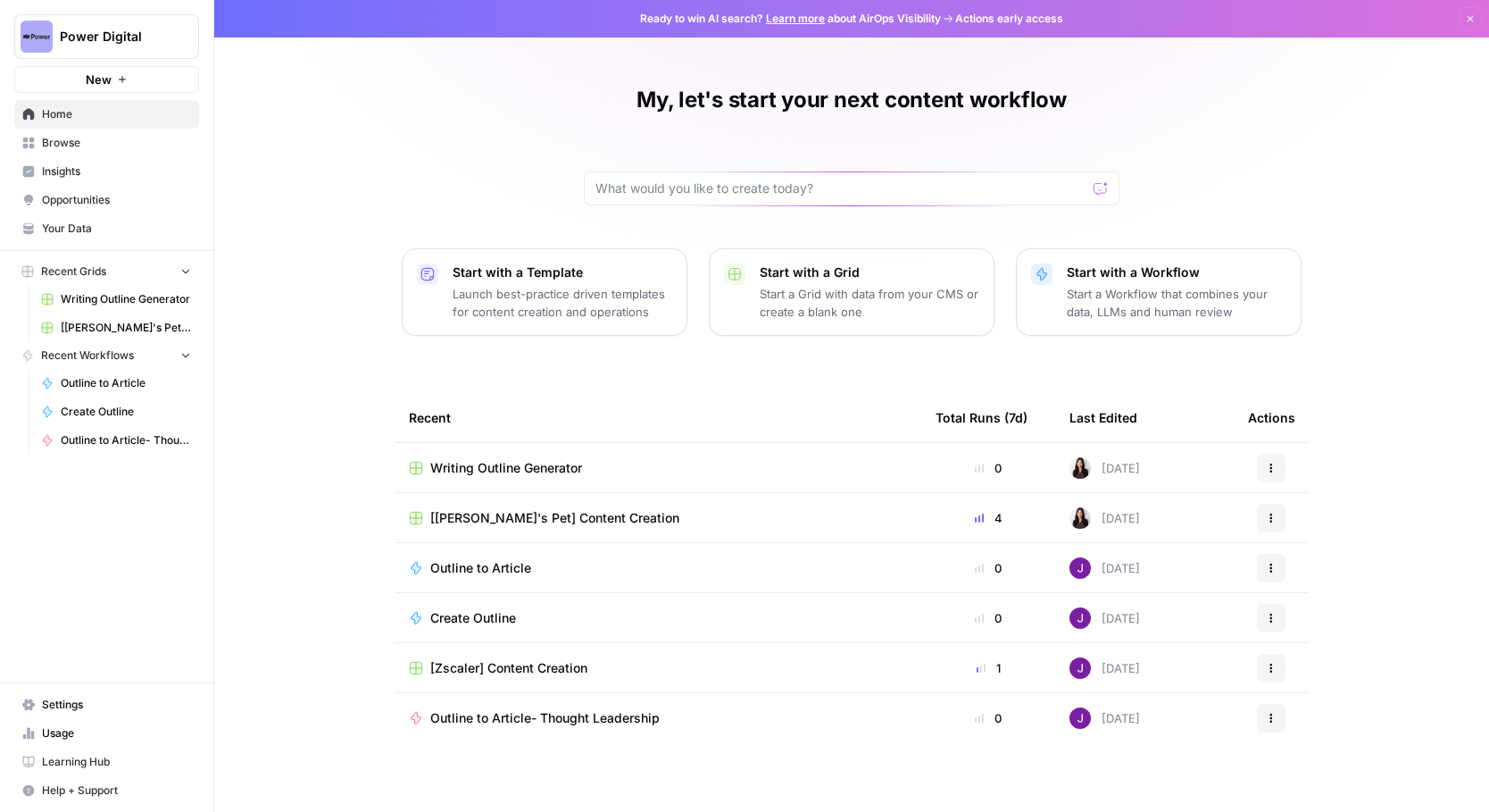
click at [118, 142] on span "Browse" at bounding box center [116, 142] width 149 height 16
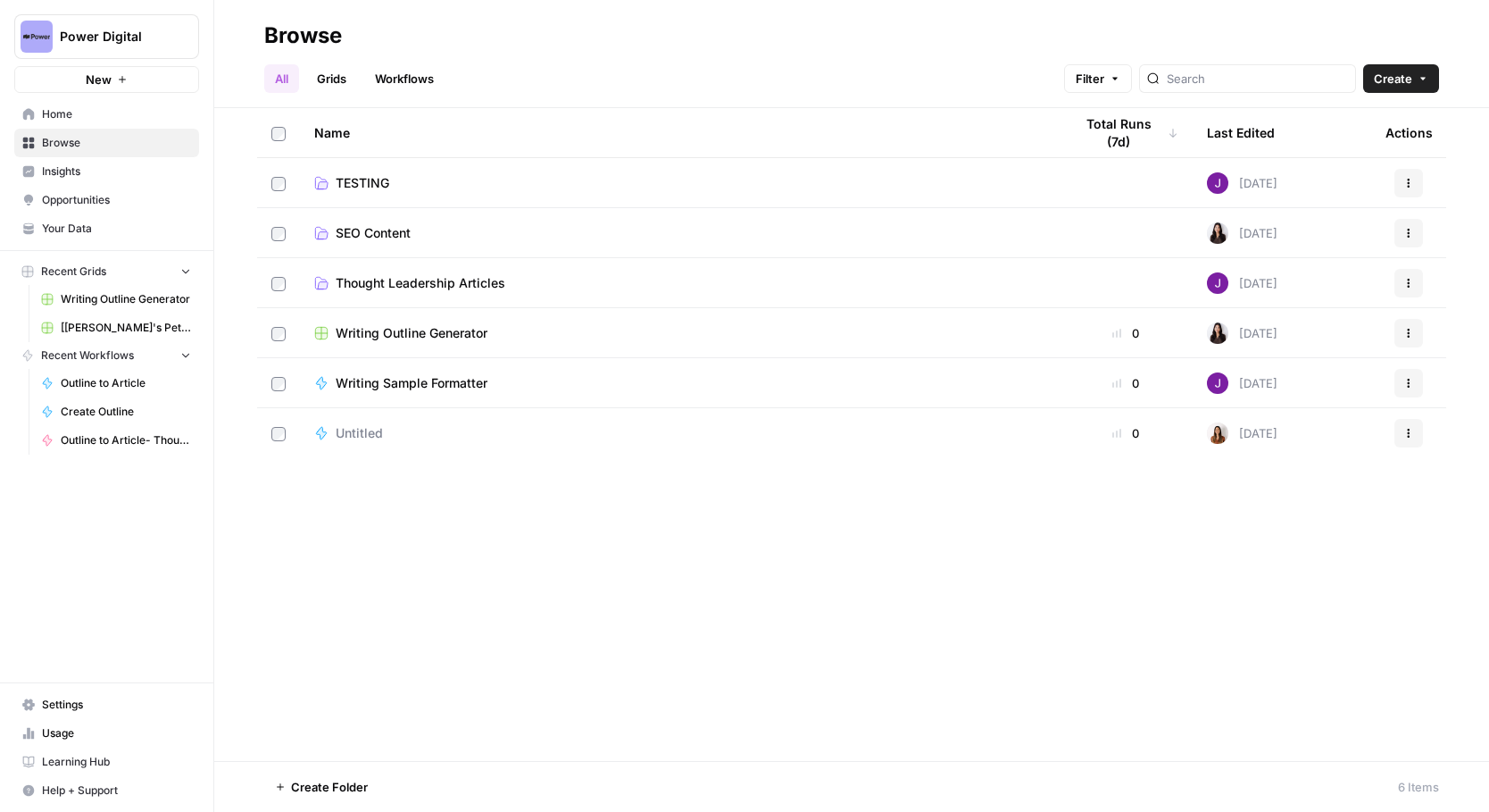
click at [285, 77] on link "All" at bounding box center [281, 78] width 34 height 29
click at [578, 326] on div "Writing Outline Generator" at bounding box center [680, 332] width 730 height 18
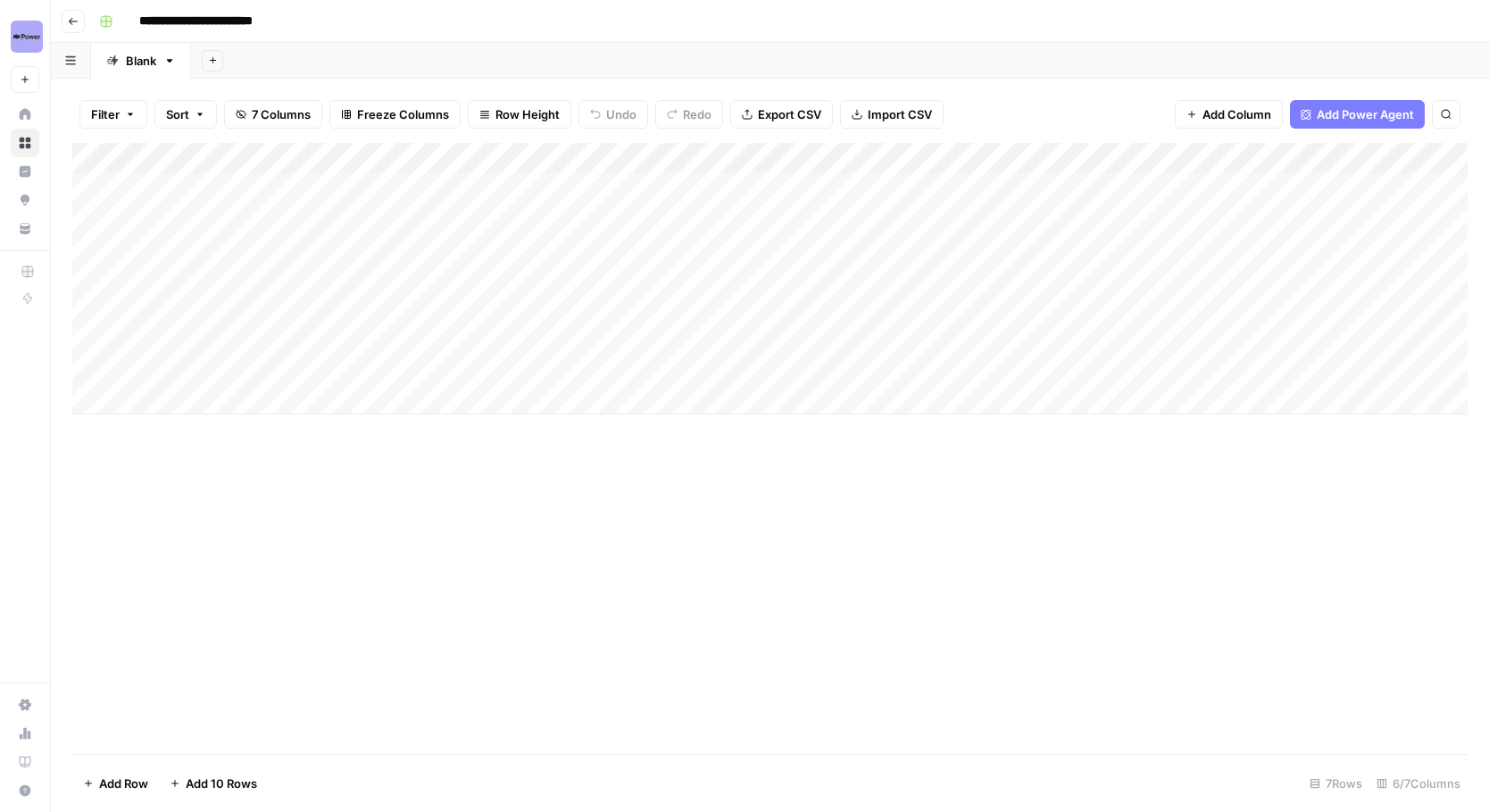
click at [187, 407] on div "Add Column" at bounding box center [770, 277] width 1396 height 271
type textarea "********"
click at [564, 410] on div "Add Column" at bounding box center [770, 293] width 1396 height 302
click at [300, 369] on div "Add Column" at bounding box center [770, 293] width 1396 height 302
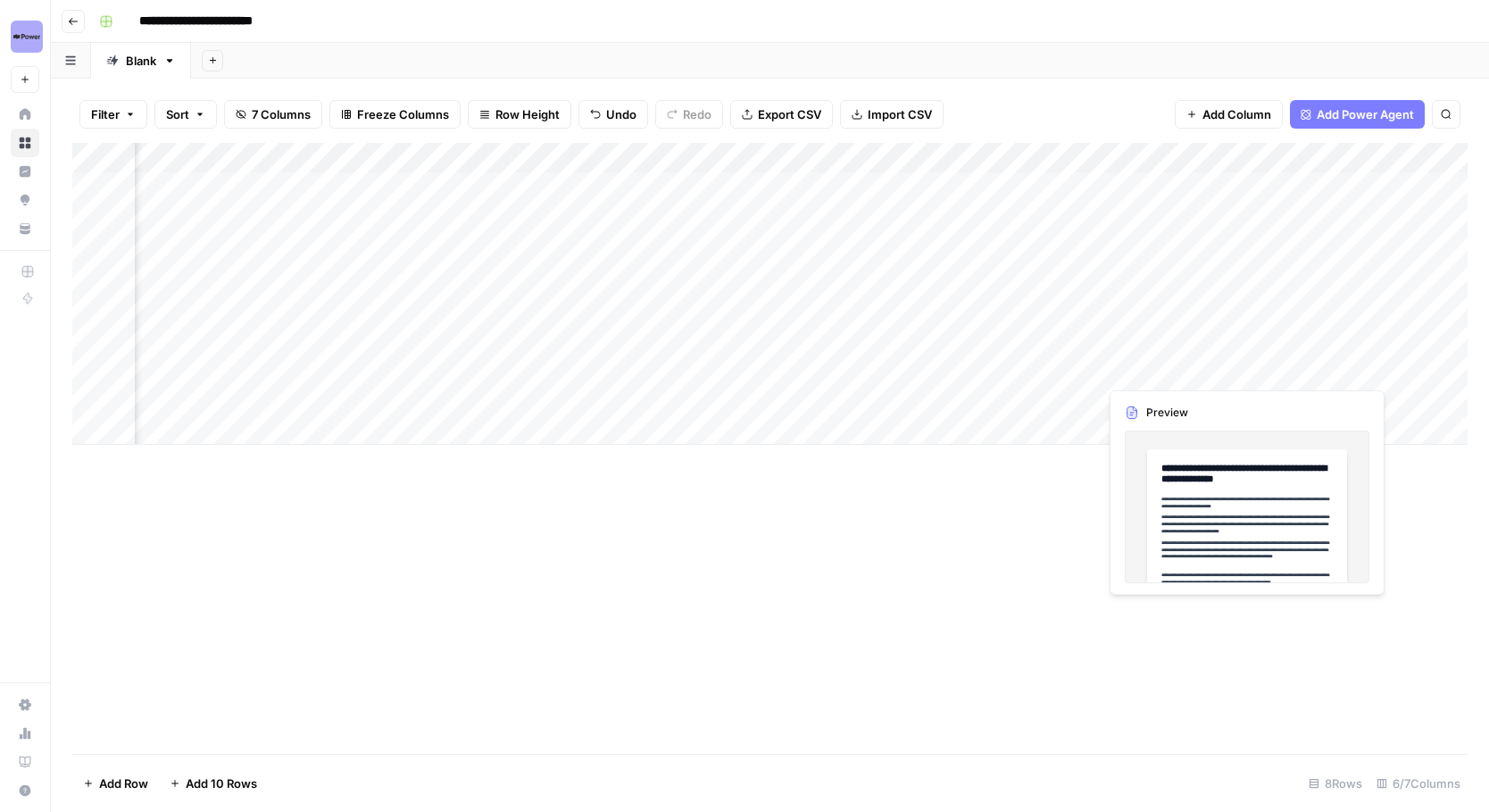
scroll to position [0, 213]
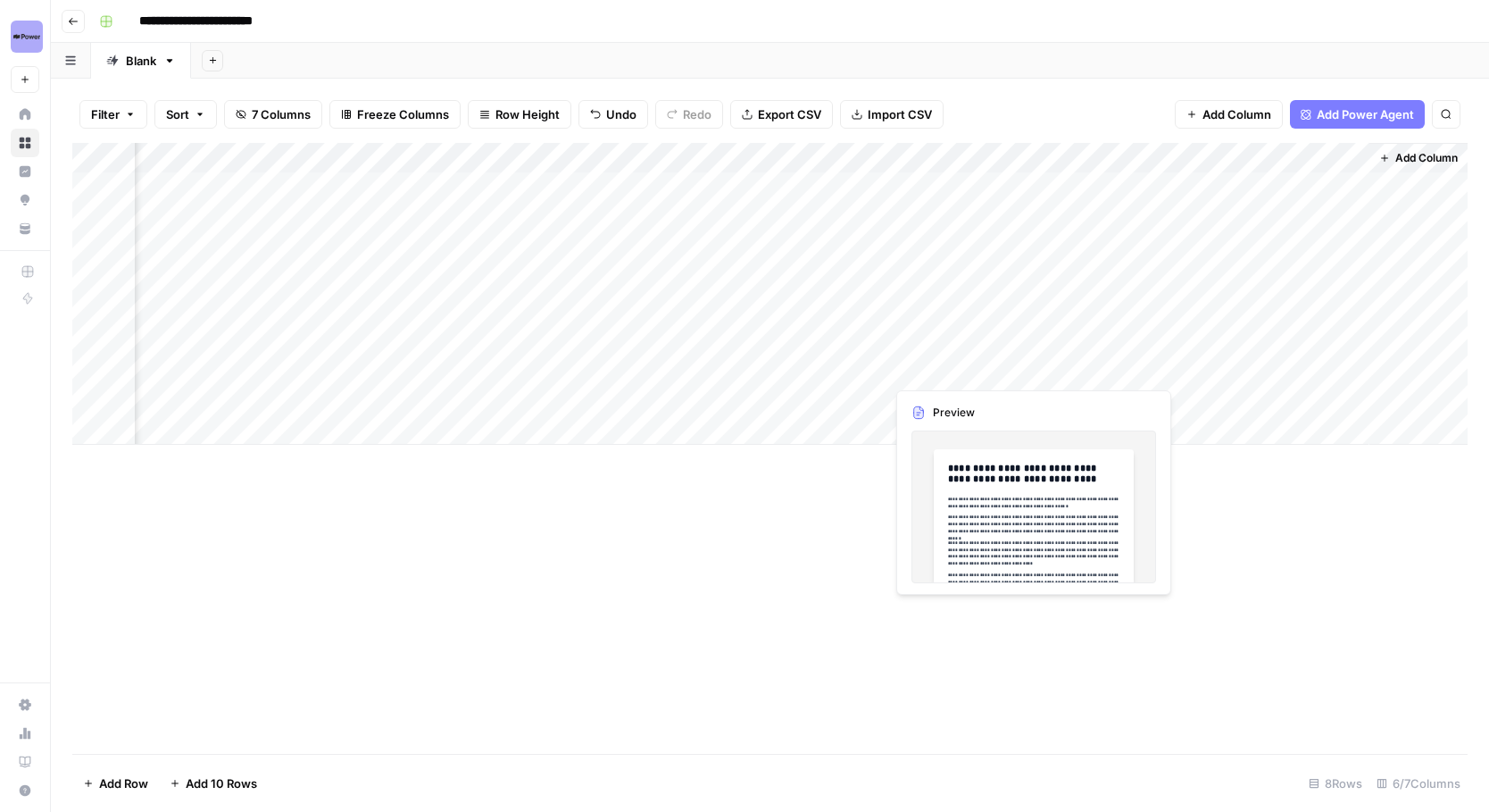
click at [936, 370] on div "Add Column" at bounding box center [770, 293] width 1396 height 302
click at [976, 370] on div "Add Column" at bounding box center [770, 293] width 1396 height 302
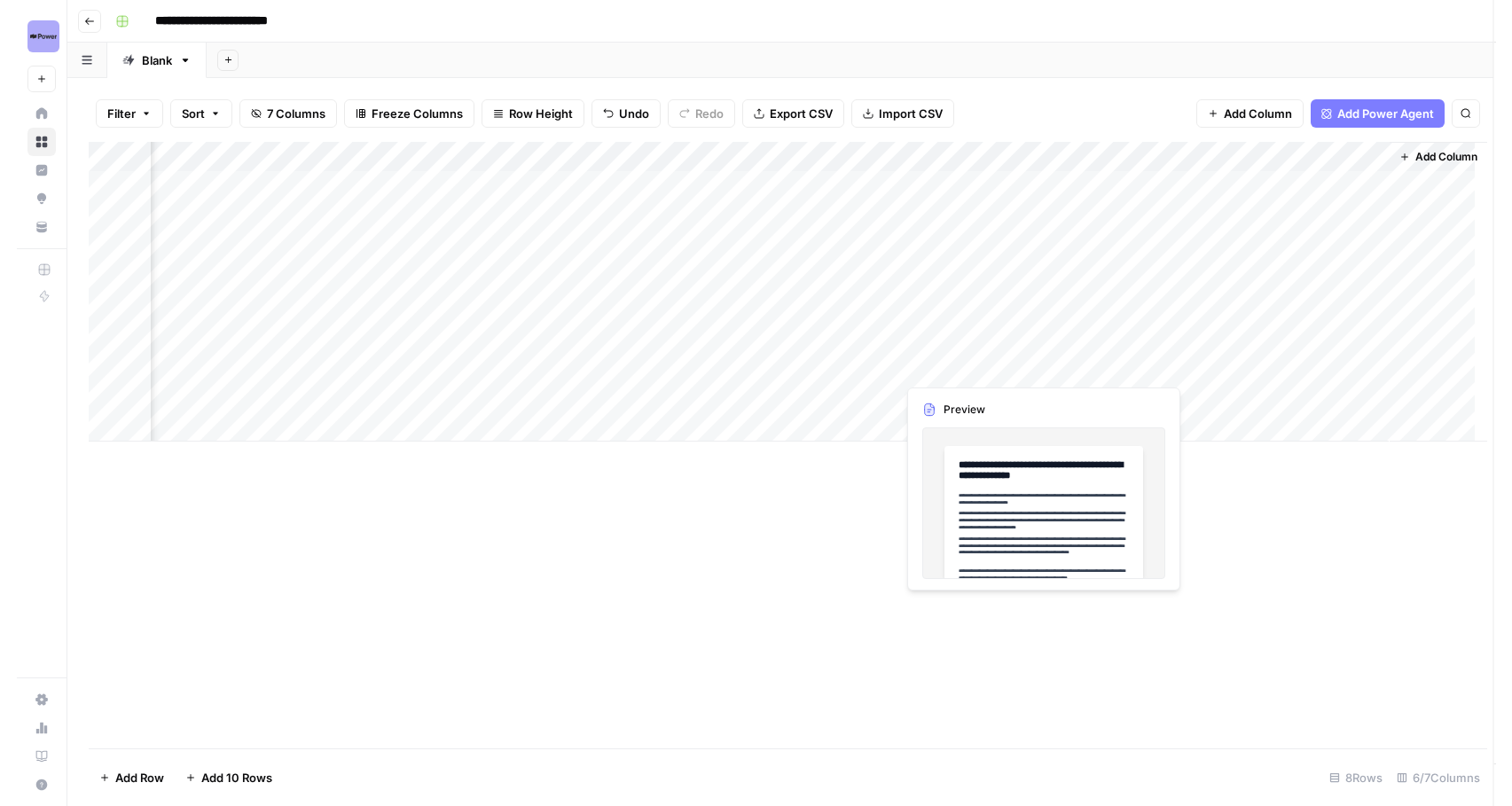
scroll to position [0, 200]
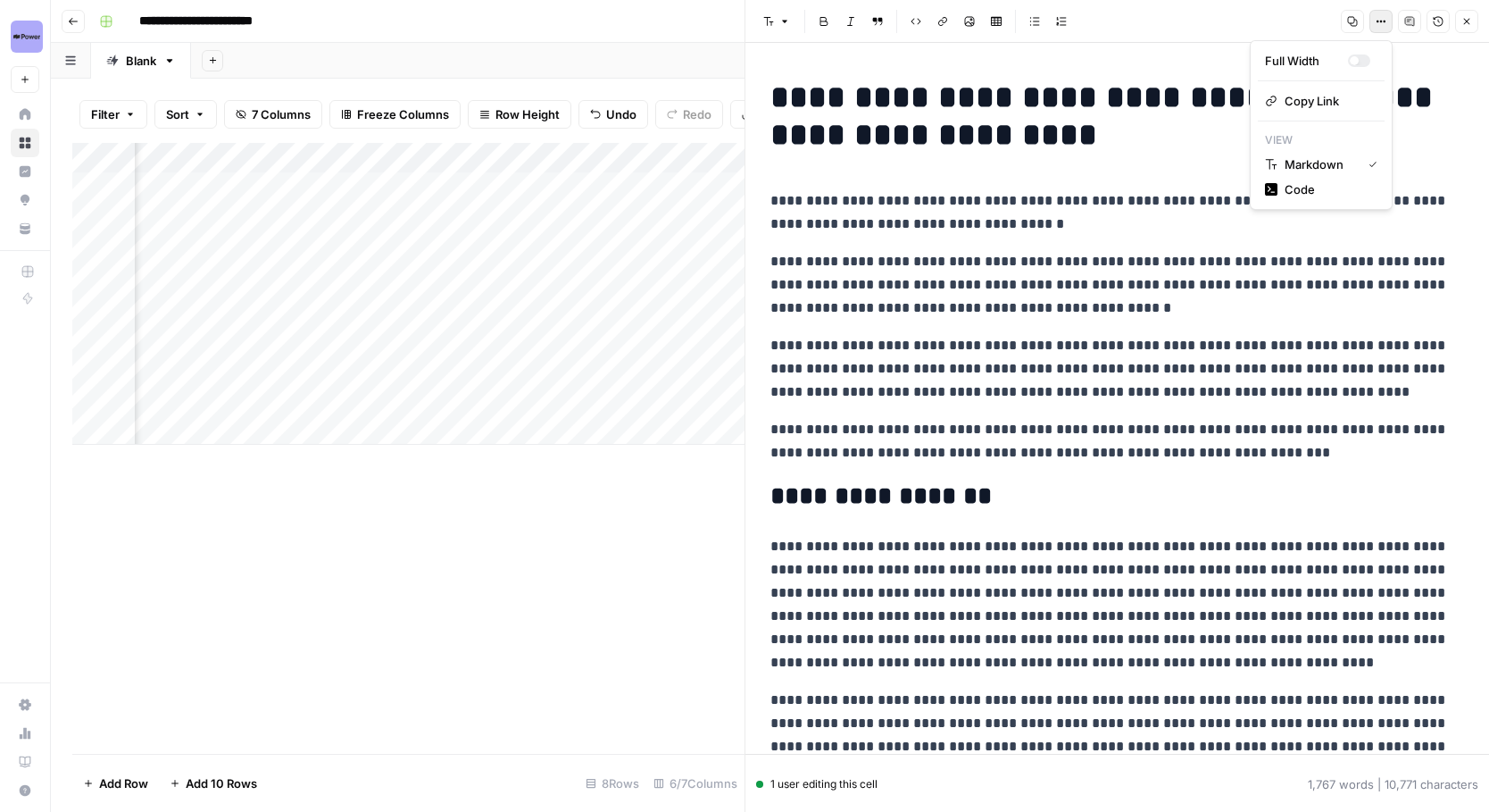
click at [1379, 28] on button "Options" at bounding box center [1381, 21] width 23 height 23
click at [1332, 197] on span "Code" at bounding box center [1328, 189] width 86 height 18
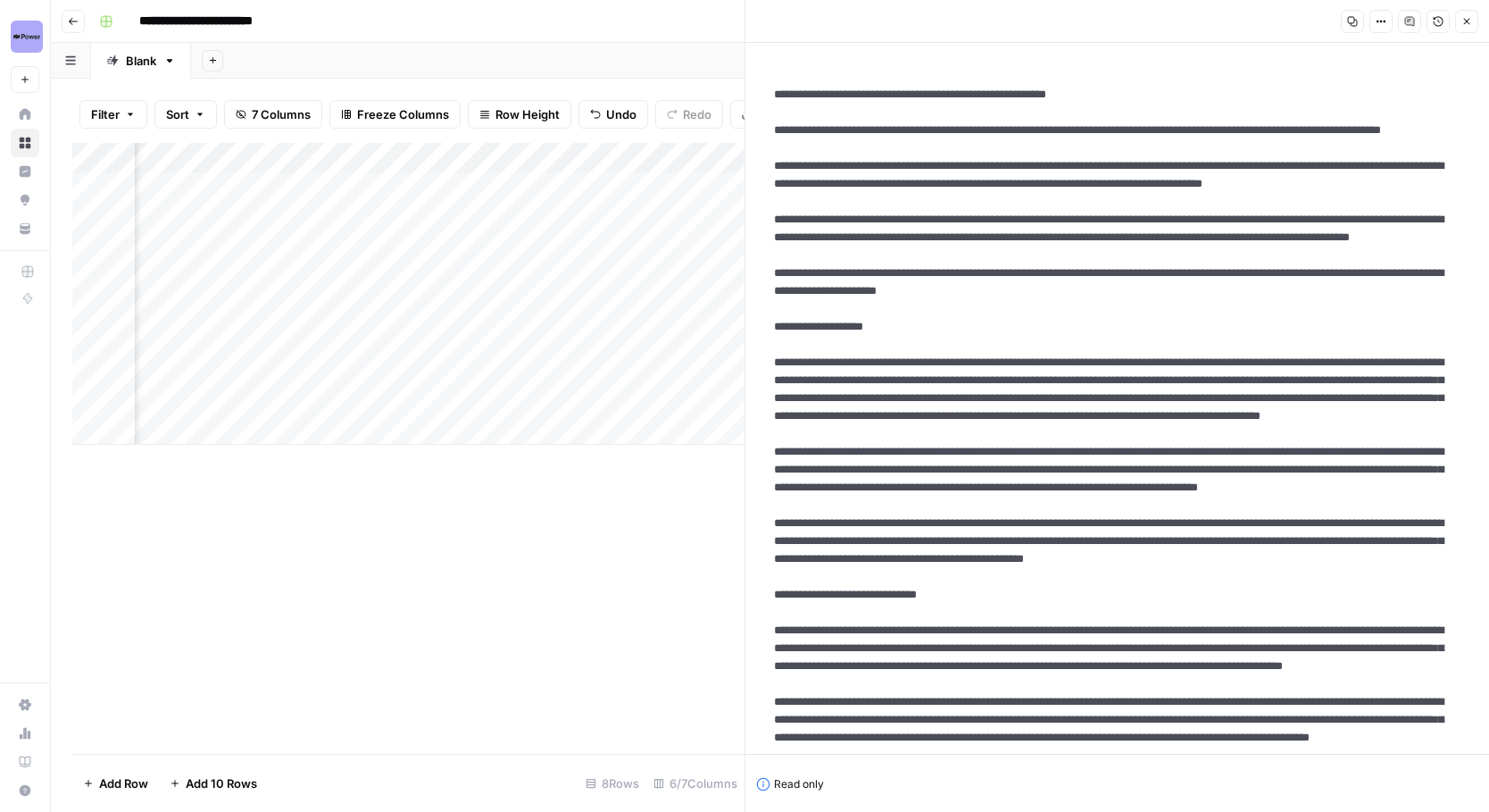
click at [1356, 21] on icon "button" at bounding box center [1353, 21] width 11 height 11
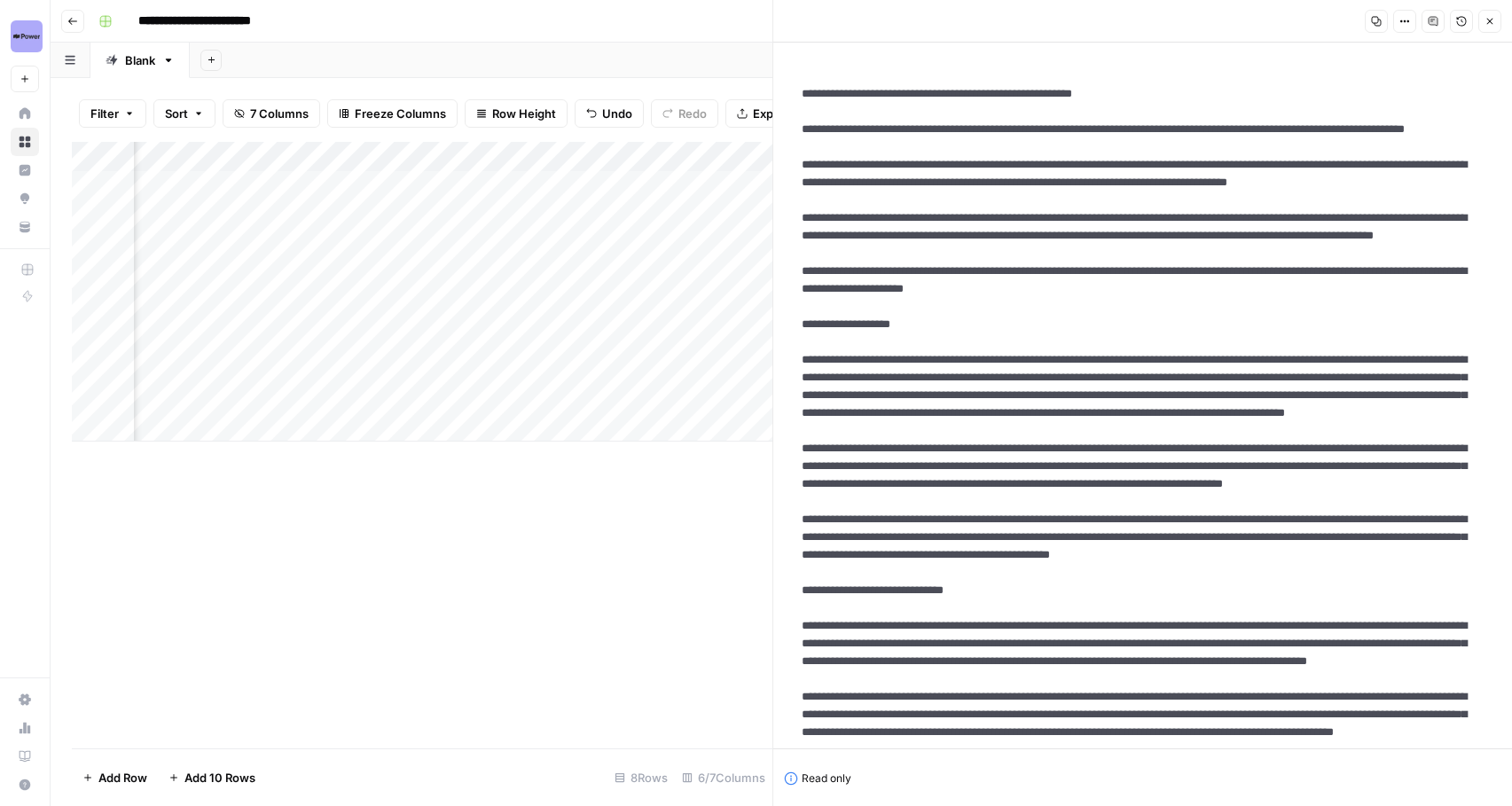
scroll to position [0, 0]
